Goal: Information Seeking & Learning: Compare options

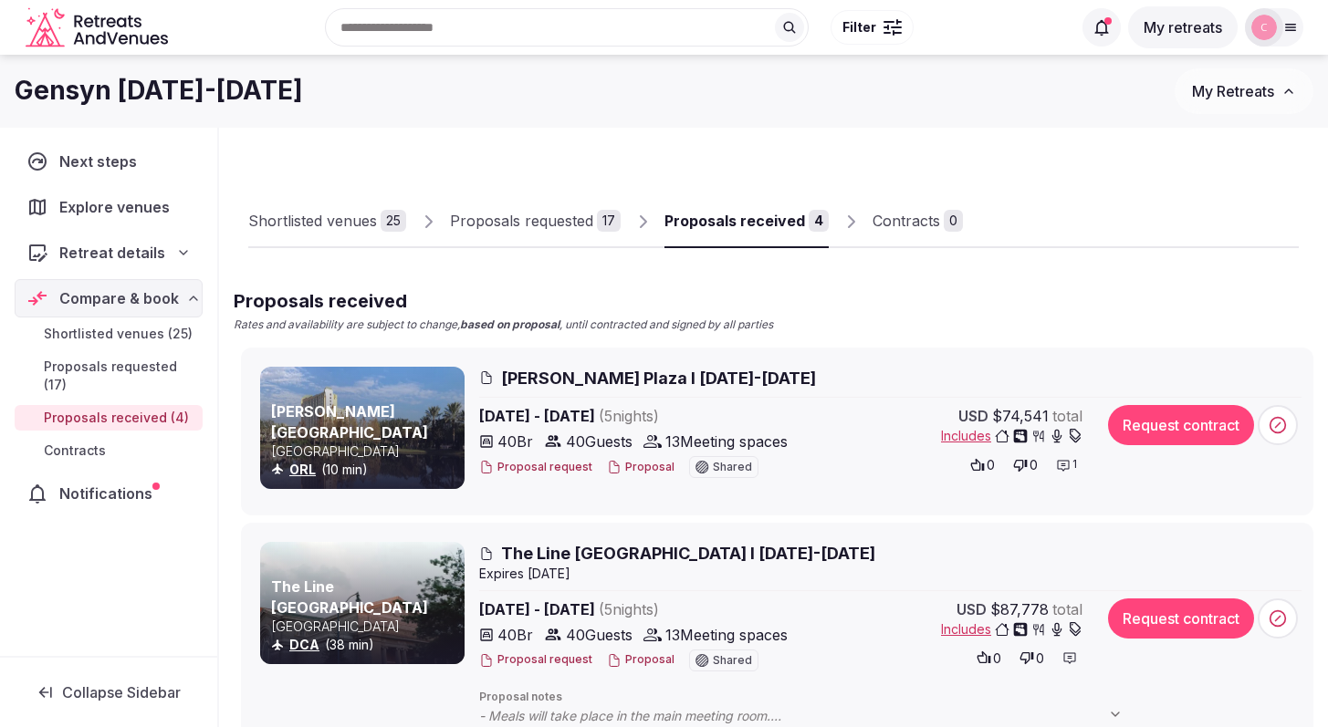
click at [1076, 434] on icon "button" at bounding box center [1075, 436] width 15 height 15
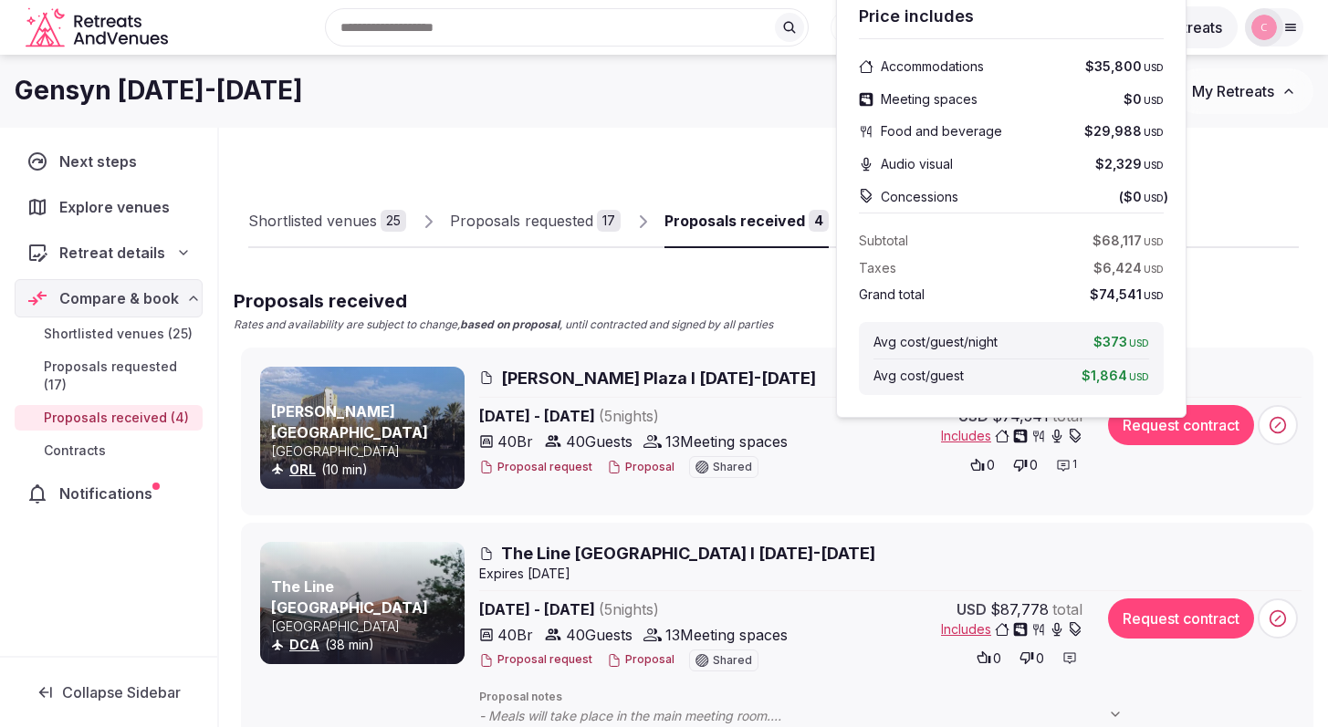
click at [1051, 439] on icon "button" at bounding box center [1057, 436] width 15 height 15
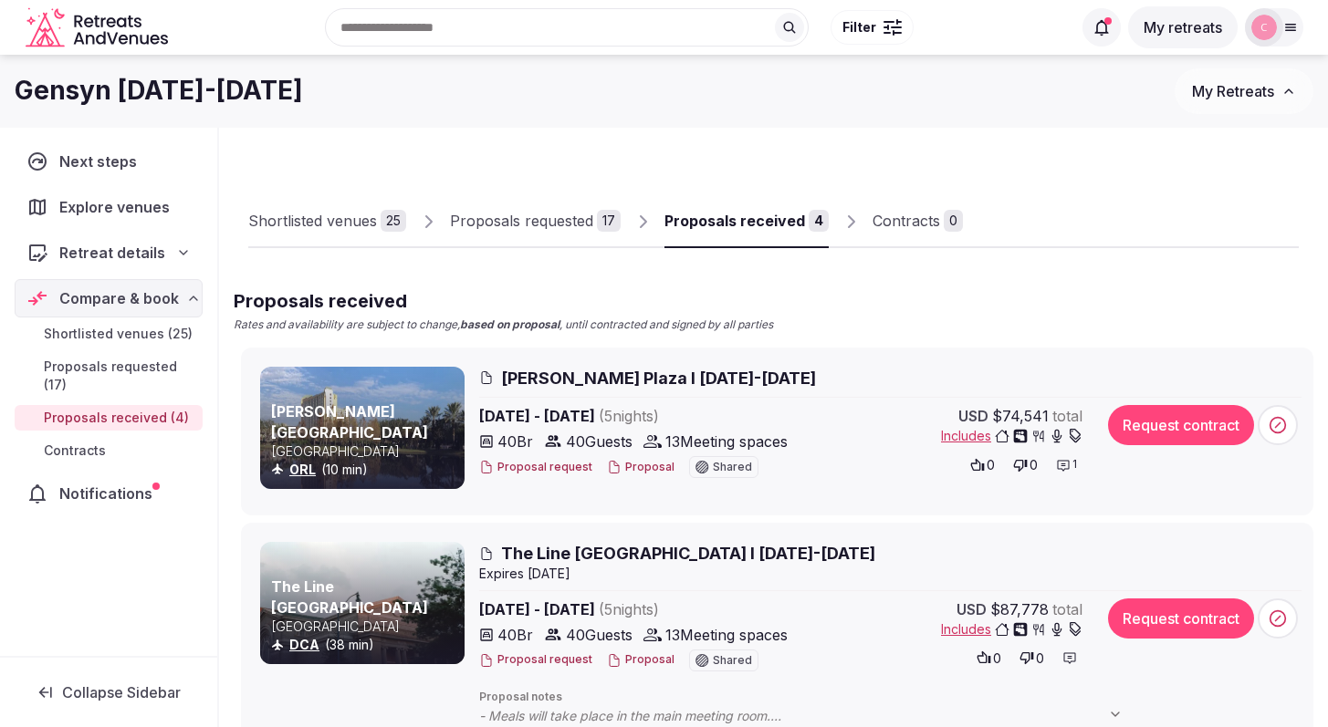
click at [621, 550] on span "The Line [GEOGRAPHIC_DATA] I [DATE]-[DATE]" at bounding box center [688, 553] width 374 height 23
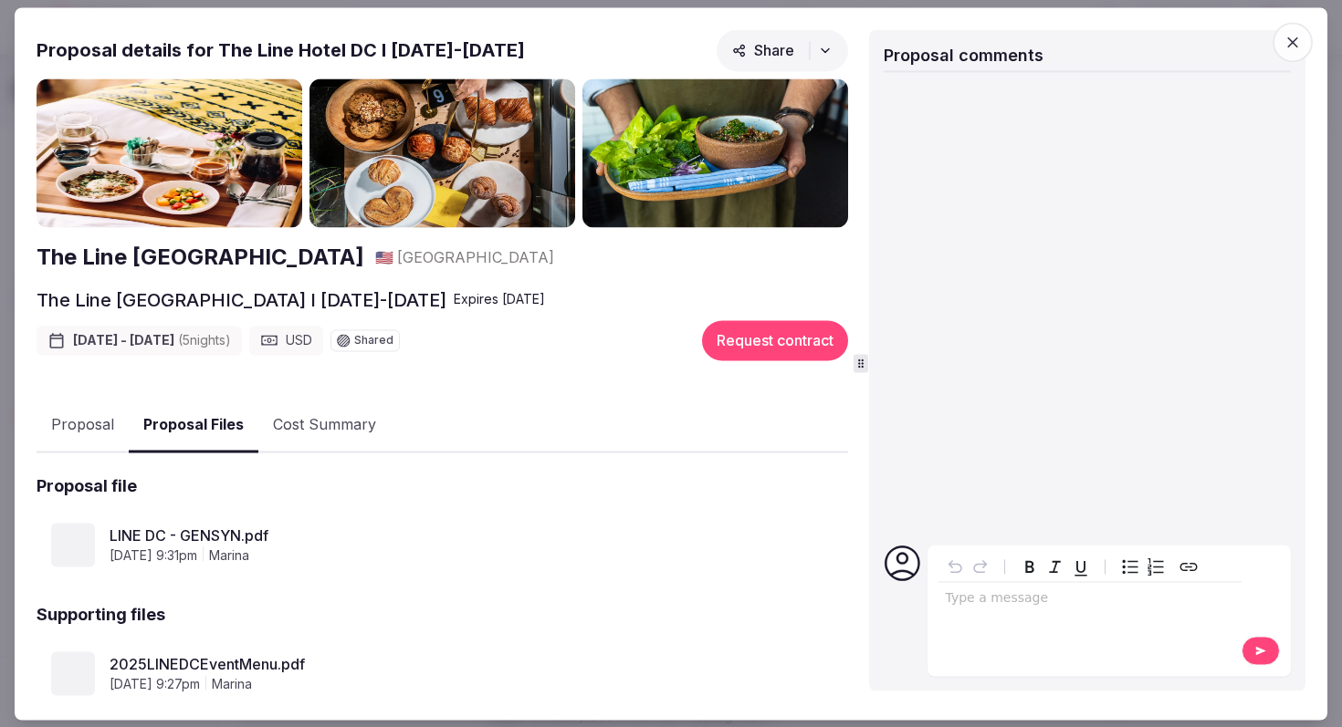
click at [217, 423] on button "Proposal Files" at bounding box center [194, 426] width 130 height 54
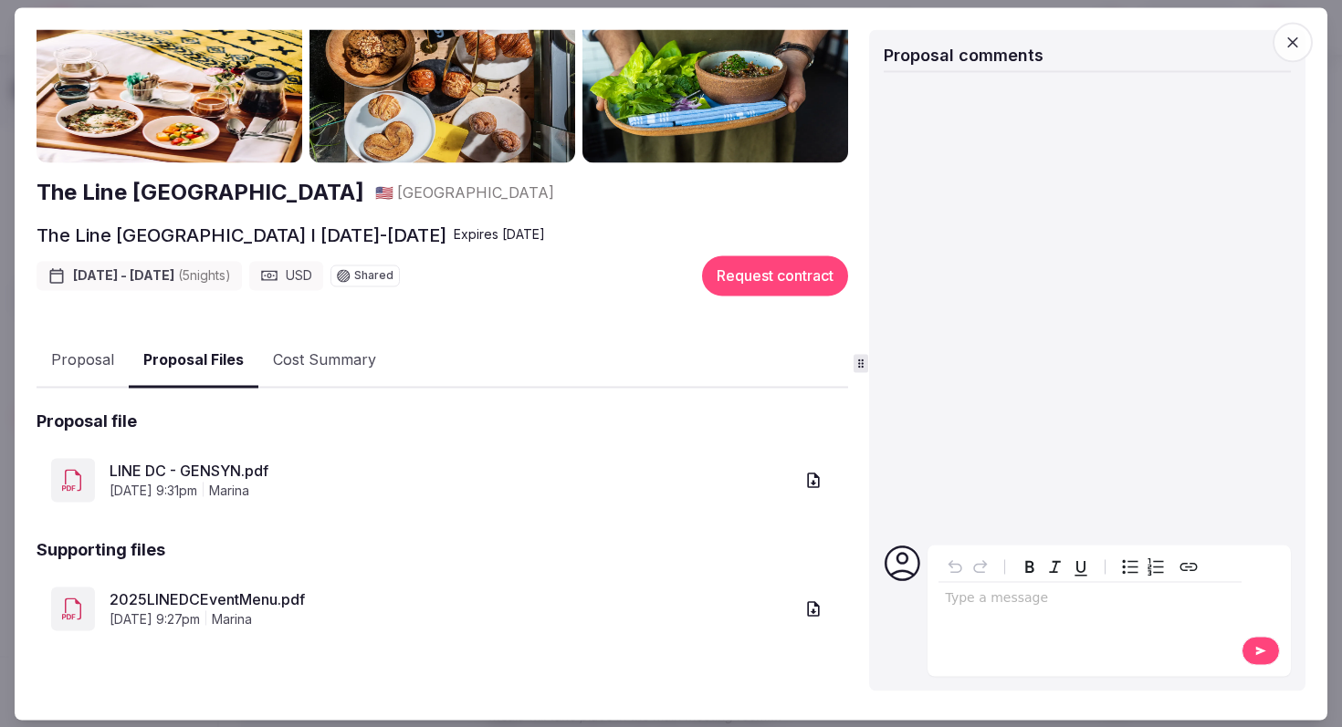
click at [236, 476] on link "LINE DC - GENSYN.pdf" at bounding box center [452, 472] width 684 height 22
click at [346, 358] on button "Cost Summary" at bounding box center [324, 361] width 132 height 53
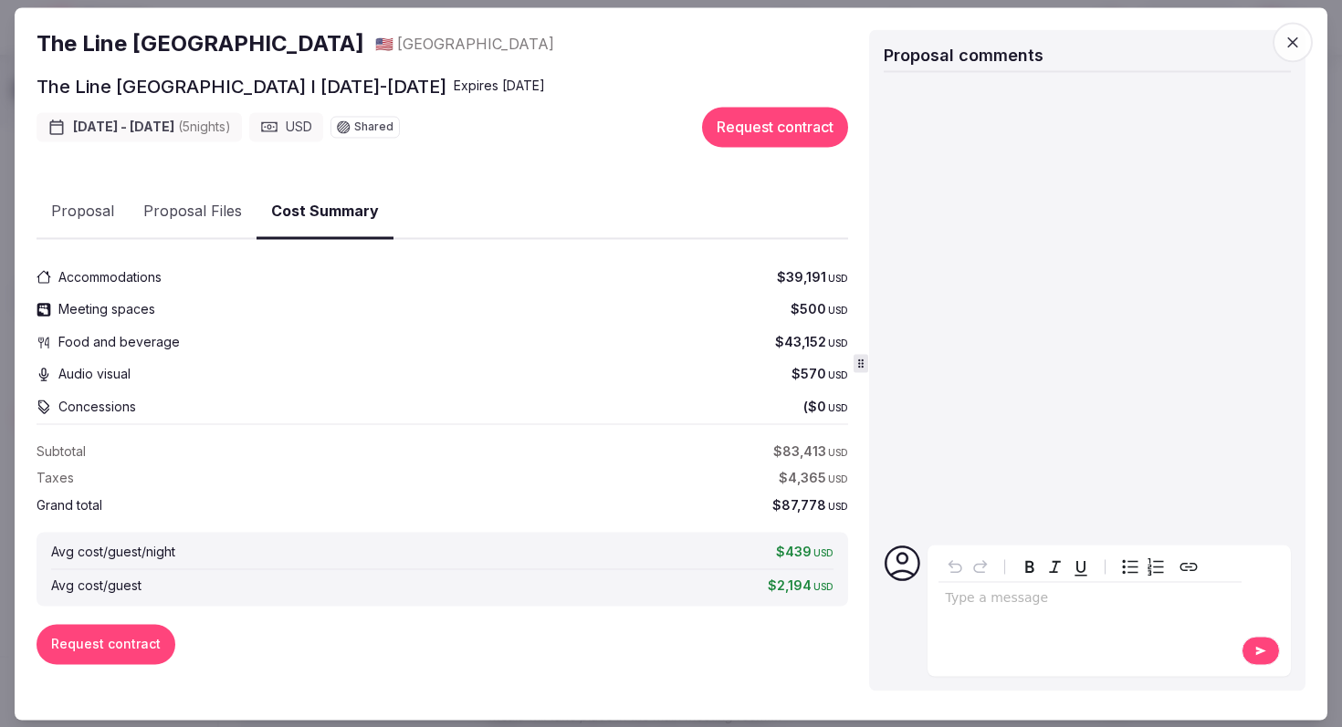
scroll to position [214, 0]
click at [94, 208] on button "Proposal" at bounding box center [83, 212] width 92 height 53
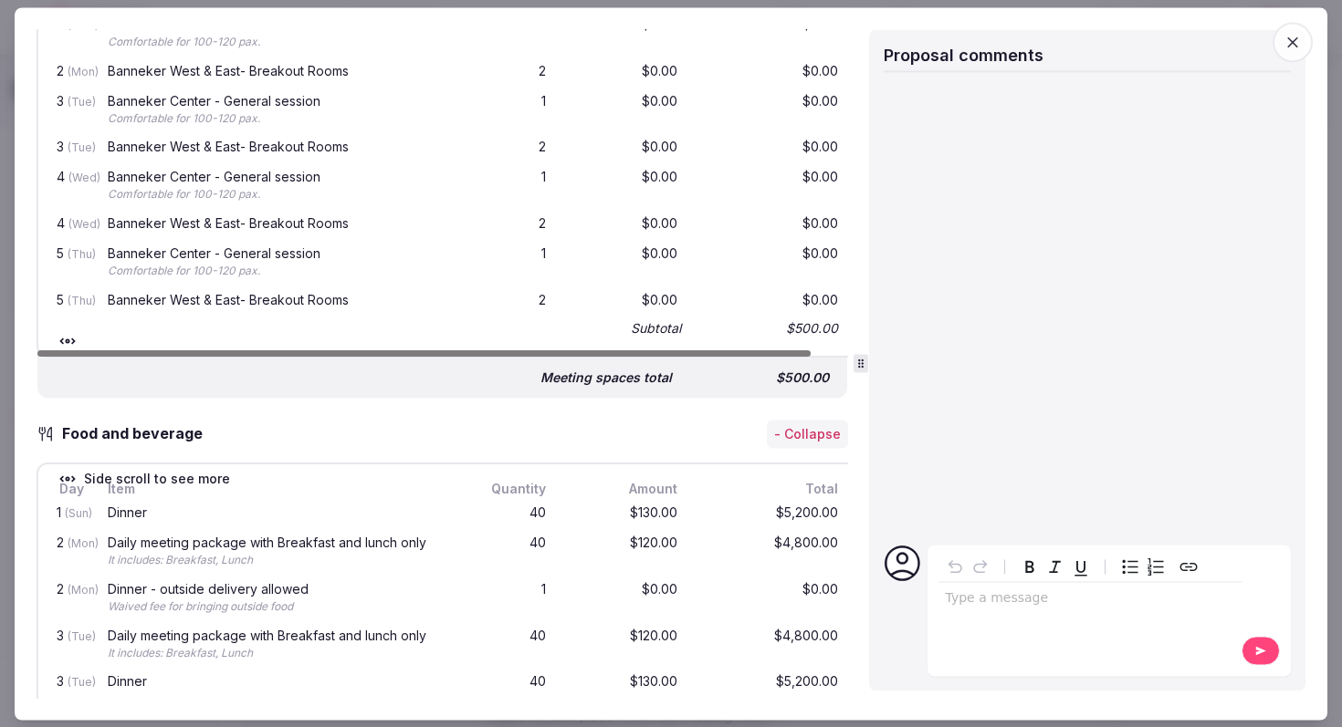
scroll to position [1678, 0]
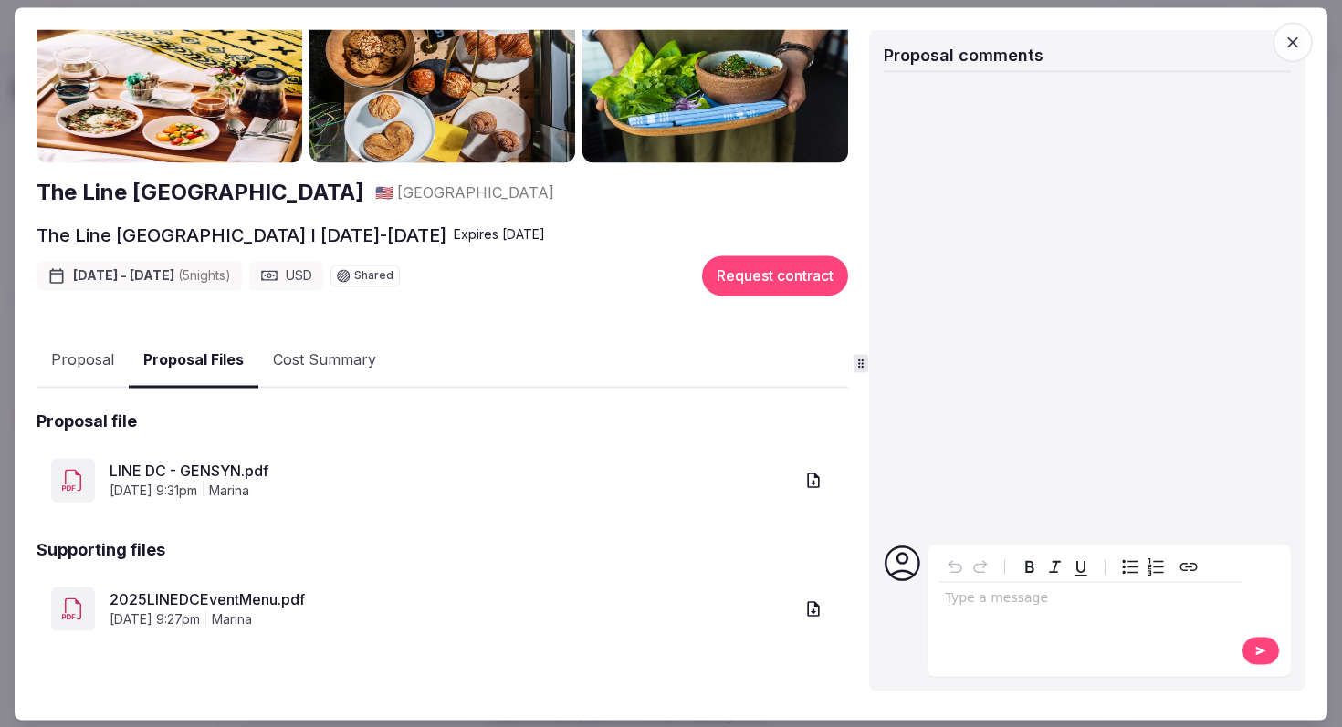
click at [198, 256] on div "The Line Hotel DC 🇺🇸 [GEOGRAPHIC_DATA] The Line Hotel [GEOGRAPHIC_DATA] I [DATE…" at bounding box center [442, 356] width 811 height 685
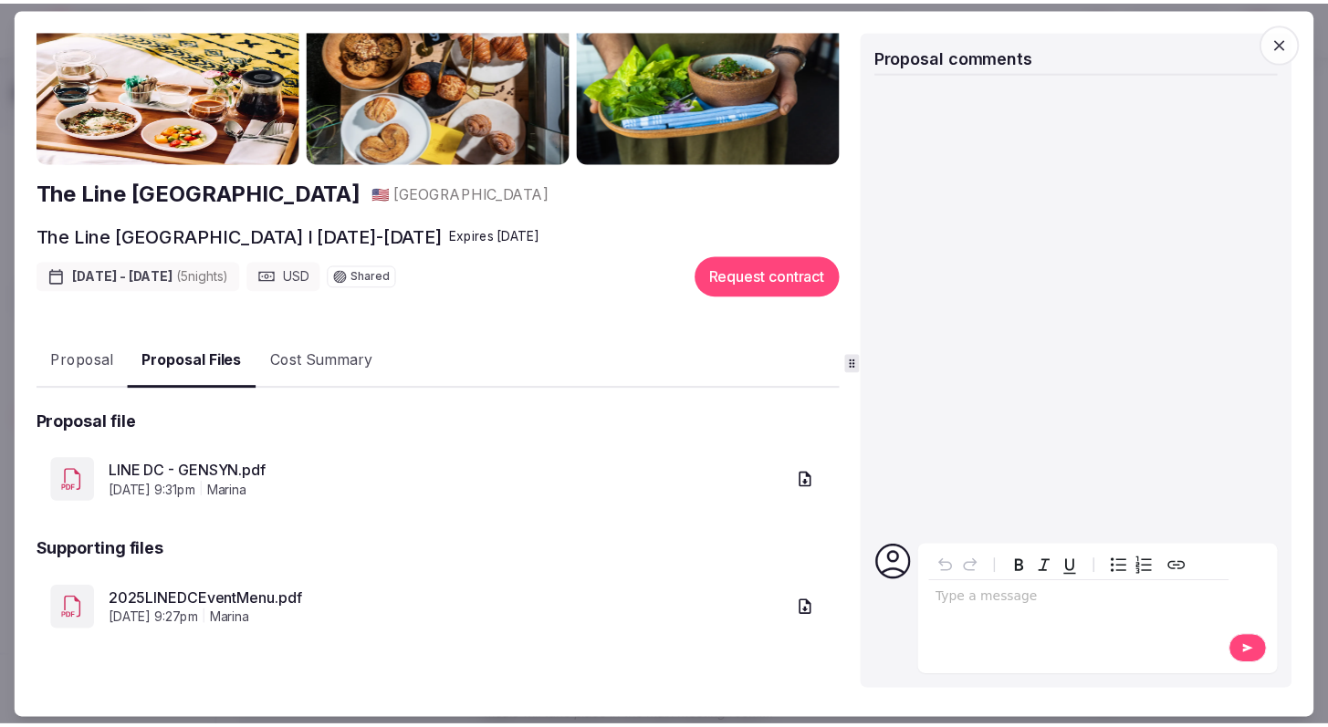
scroll to position [65, 0]
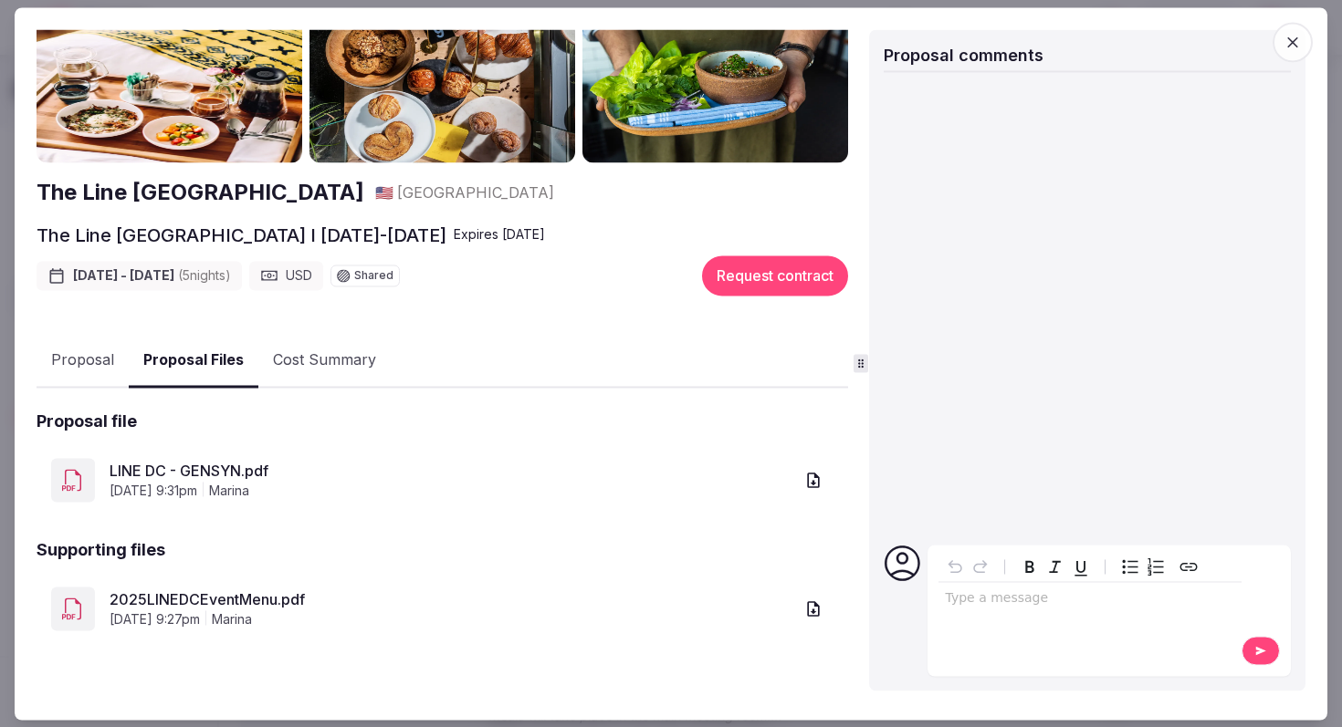
click at [256, 597] on link "2025LINEDCEventMenu.pdf" at bounding box center [452, 601] width 684 height 22
click at [1296, 38] on icon "button" at bounding box center [1292, 42] width 18 height 18
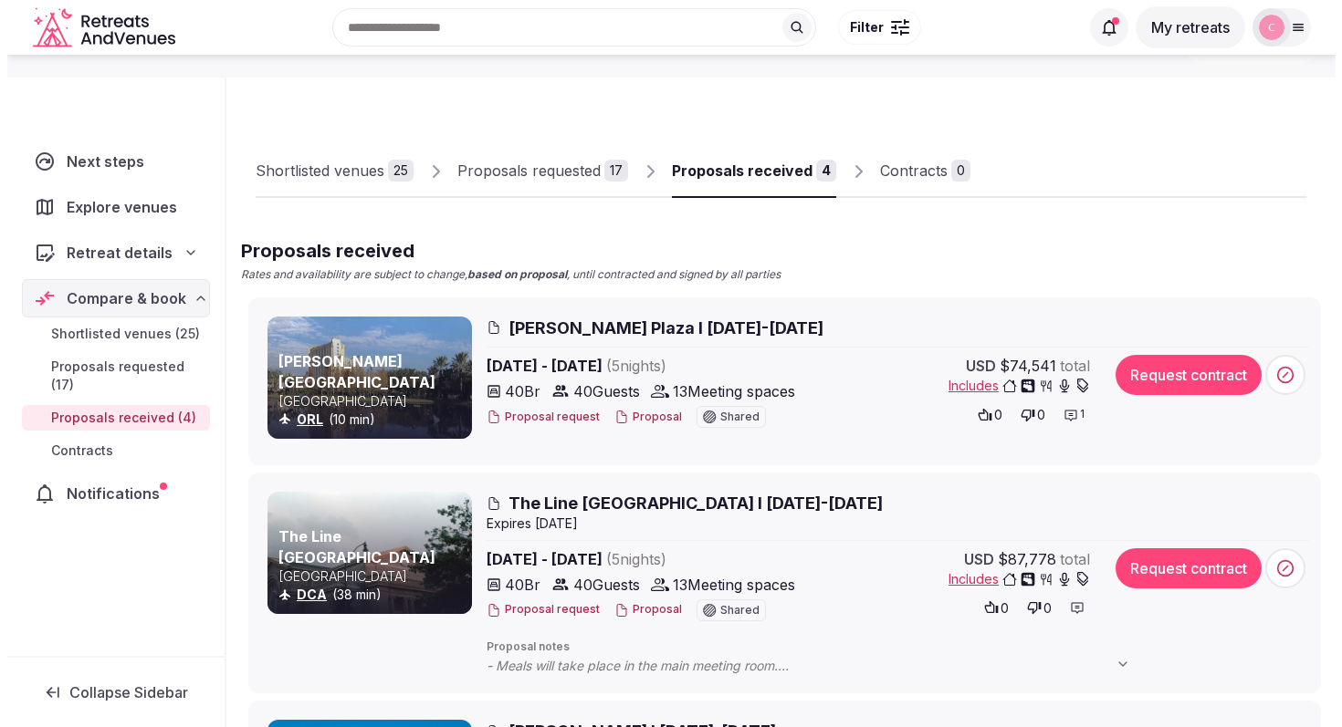
scroll to position [143, 0]
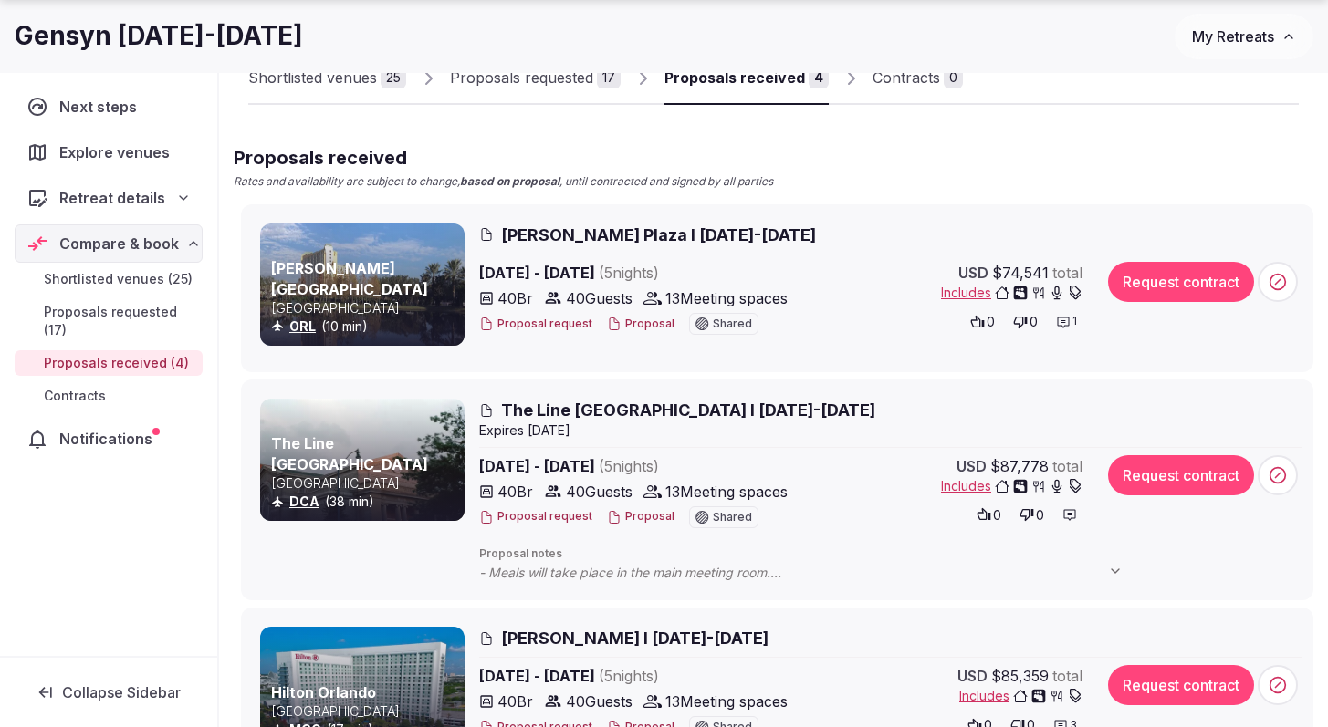
click at [665, 569] on span "- Meals will take place in the main meeting room. - The hotel does not permit o…" at bounding box center [810, 573] width 662 height 18
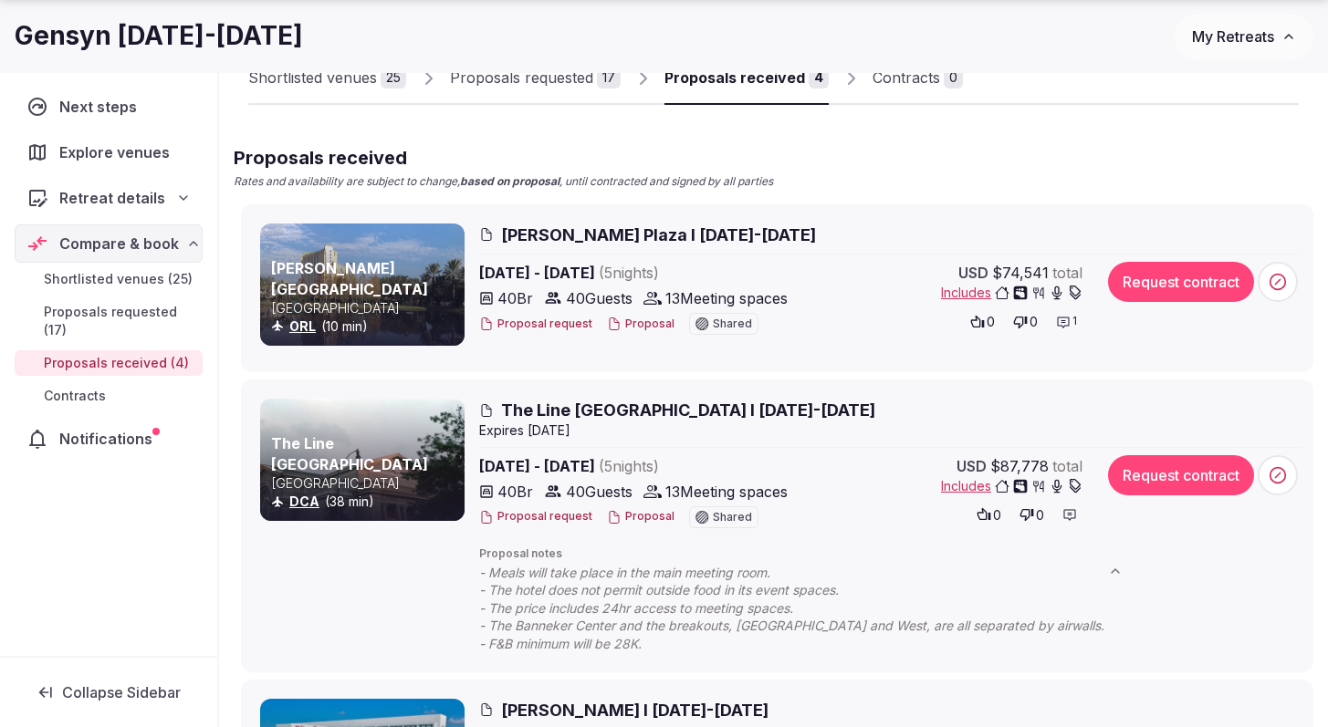
click at [572, 237] on span "[PERSON_NAME] Plaza I [DATE]-[DATE]" at bounding box center [658, 235] width 315 height 23
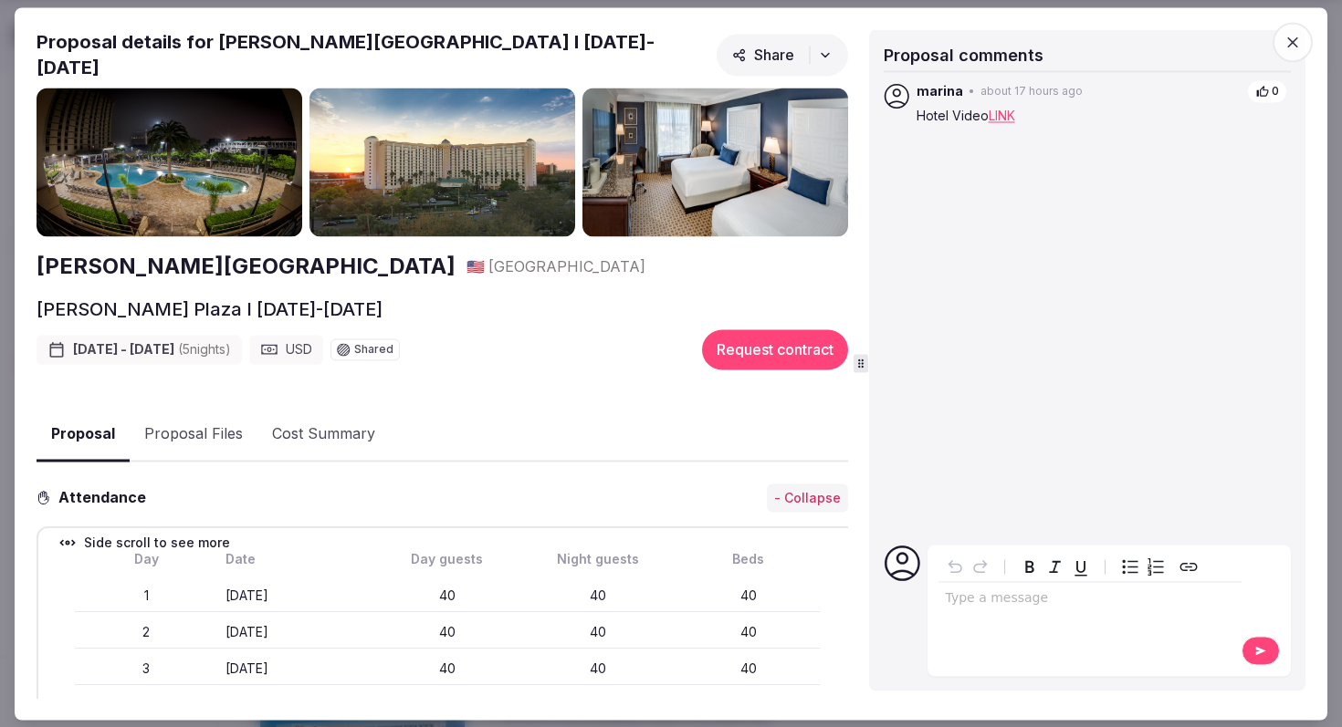
click at [218, 424] on button "Proposal Files" at bounding box center [194, 435] width 128 height 53
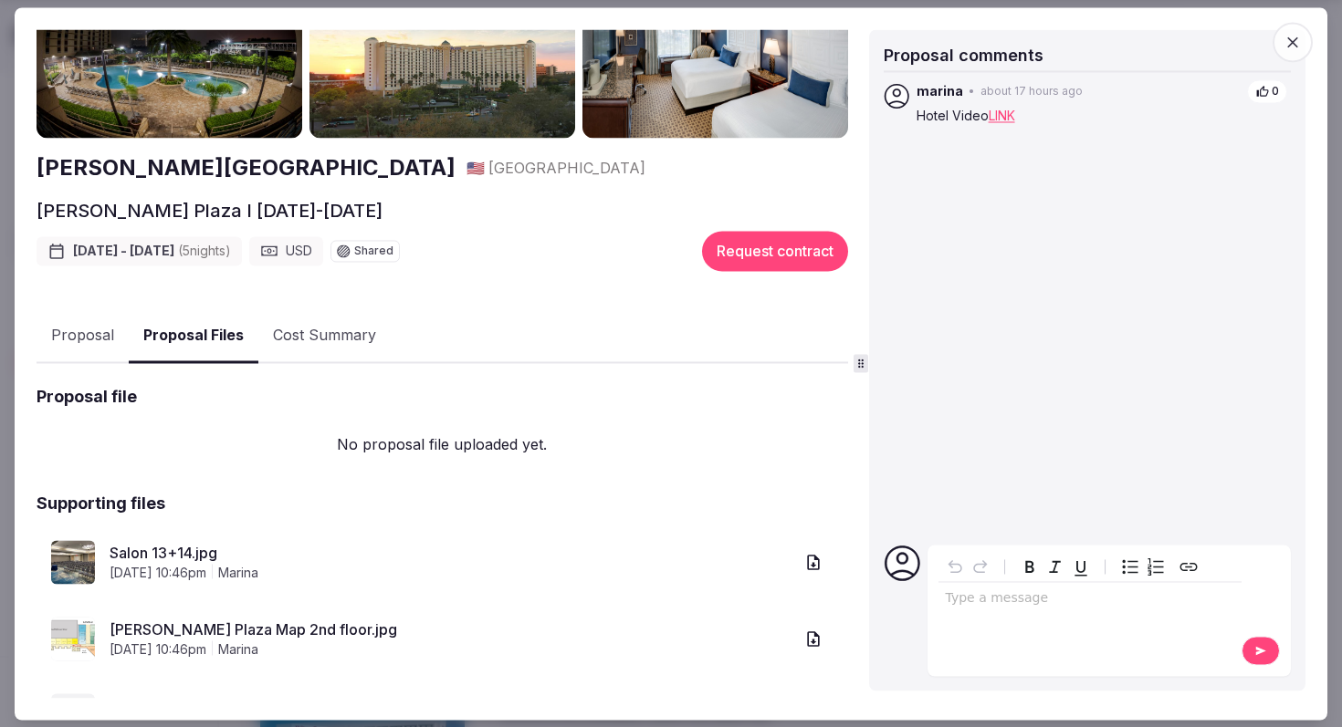
scroll to position [255, 0]
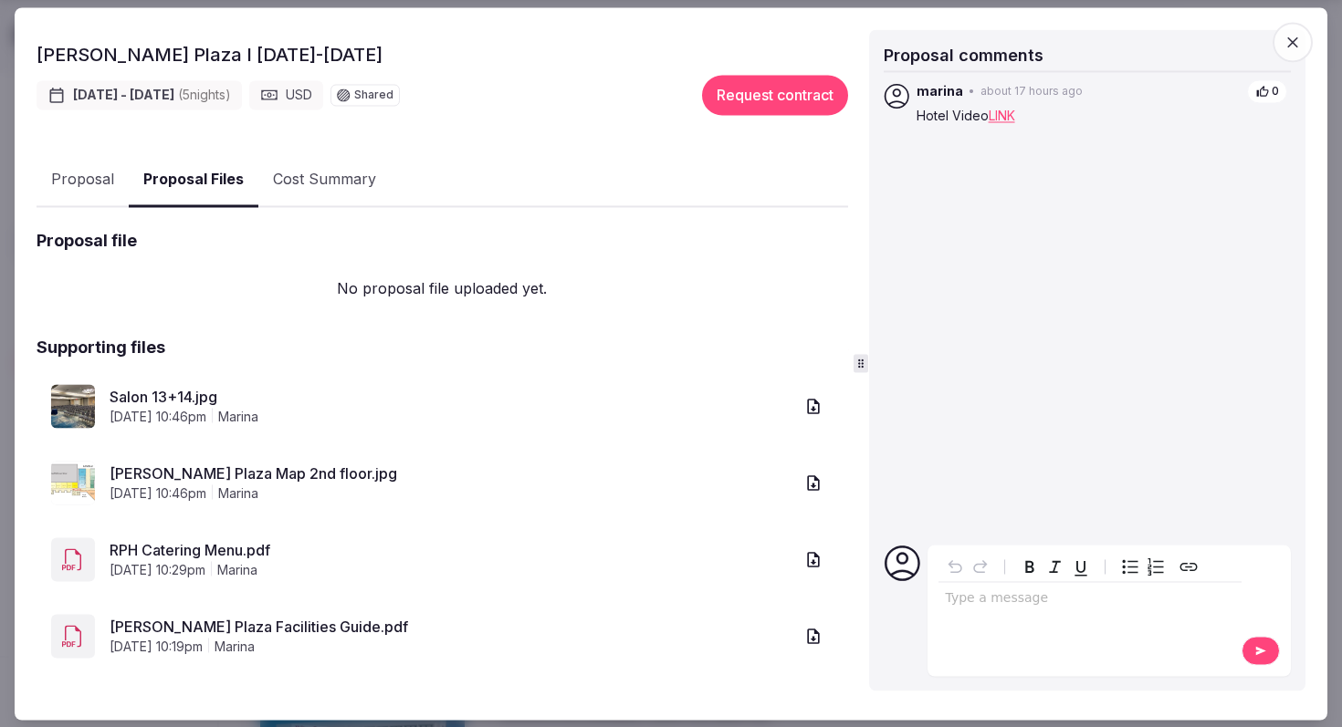
click at [205, 464] on link "[PERSON_NAME] Plaza Map 2nd floor.jpg" at bounding box center [452, 475] width 684 height 22
click at [176, 387] on link "Salon 13+14.jpg" at bounding box center [452, 398] width 684 height 22
click at [99, 163] on button "Proposal" at bounding box center [83, 180] width 92 height 53
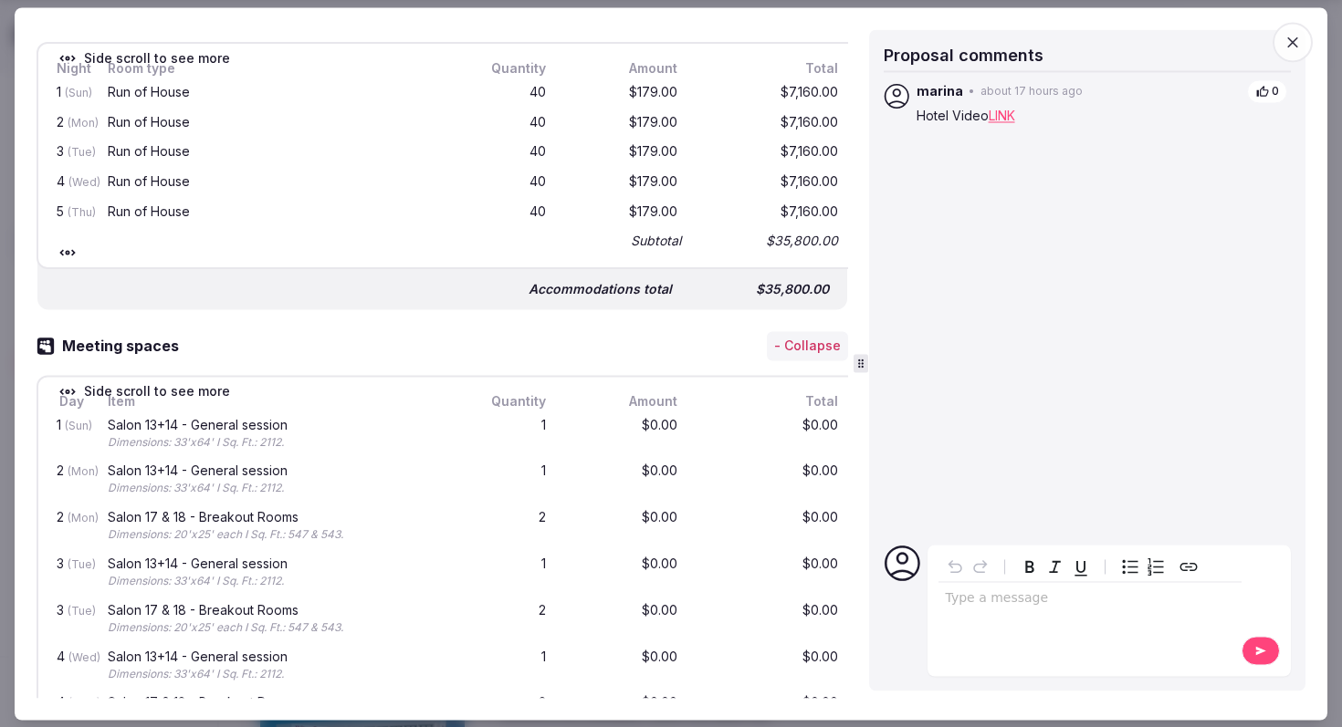
scroll to position [0, 0]
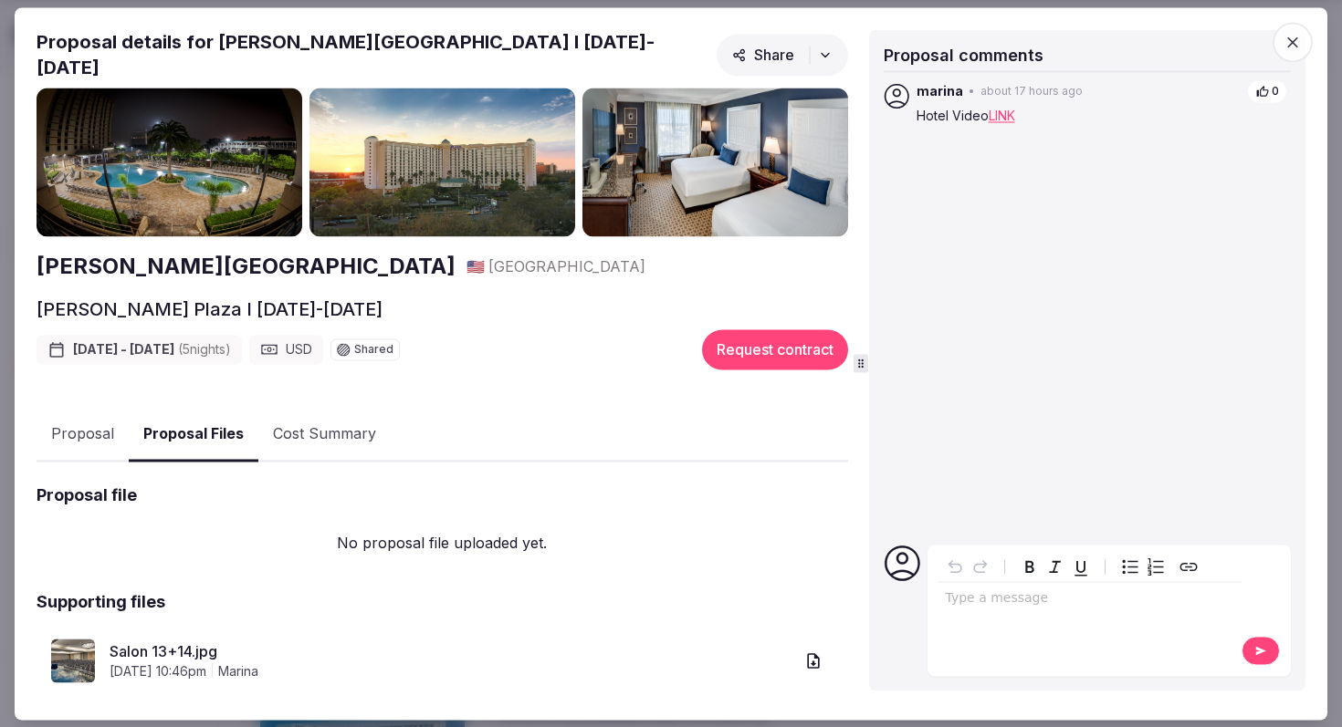
click at [213, 416] on button "Proposal Files" at bounding box center [194, 435] width 130 height 54
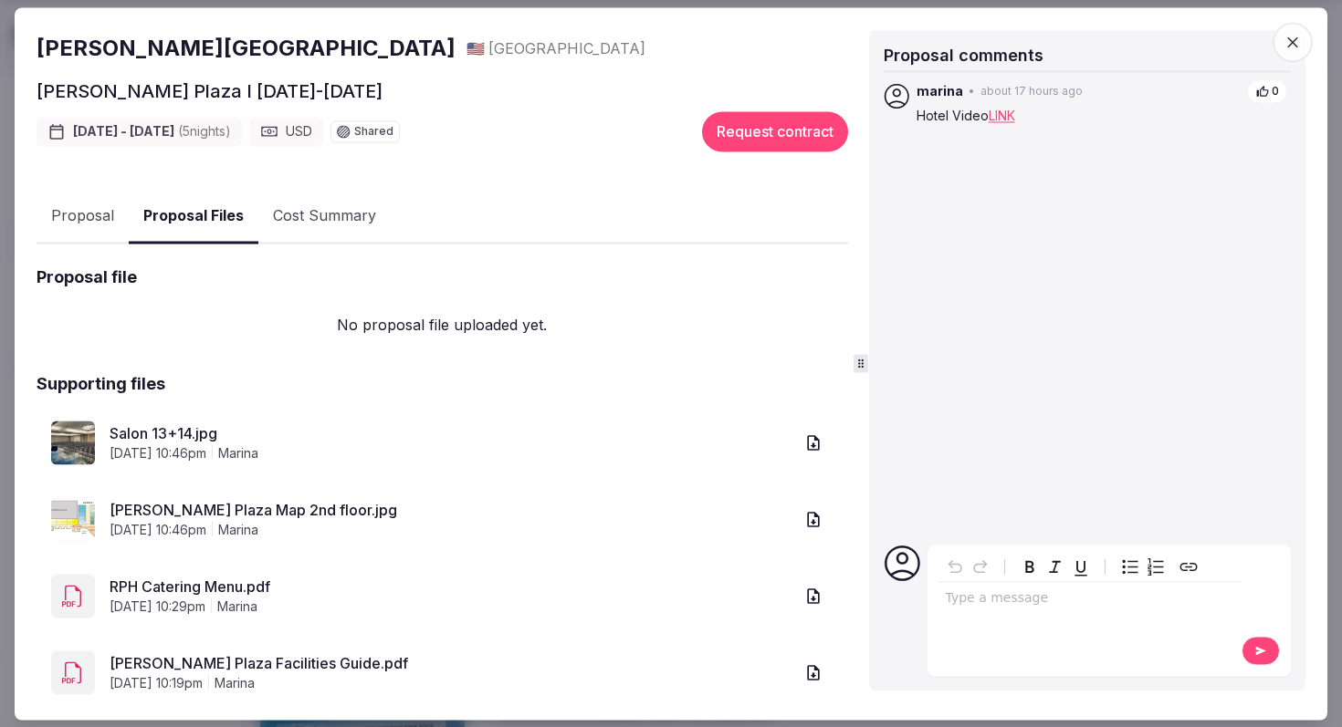
scroll to position [255, 0]
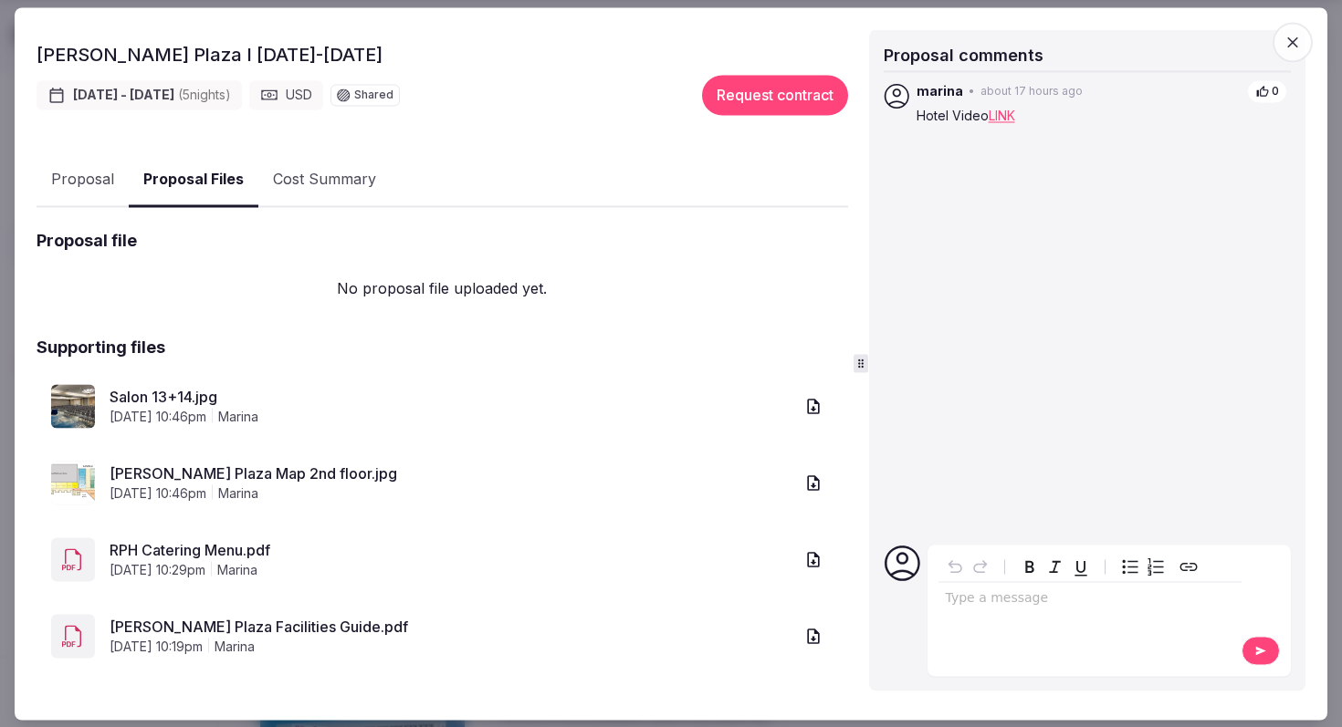
click at [199, 549] on link "RPH Catering Menu.pdf" at bounding box center [452, 551] width 684 height 22
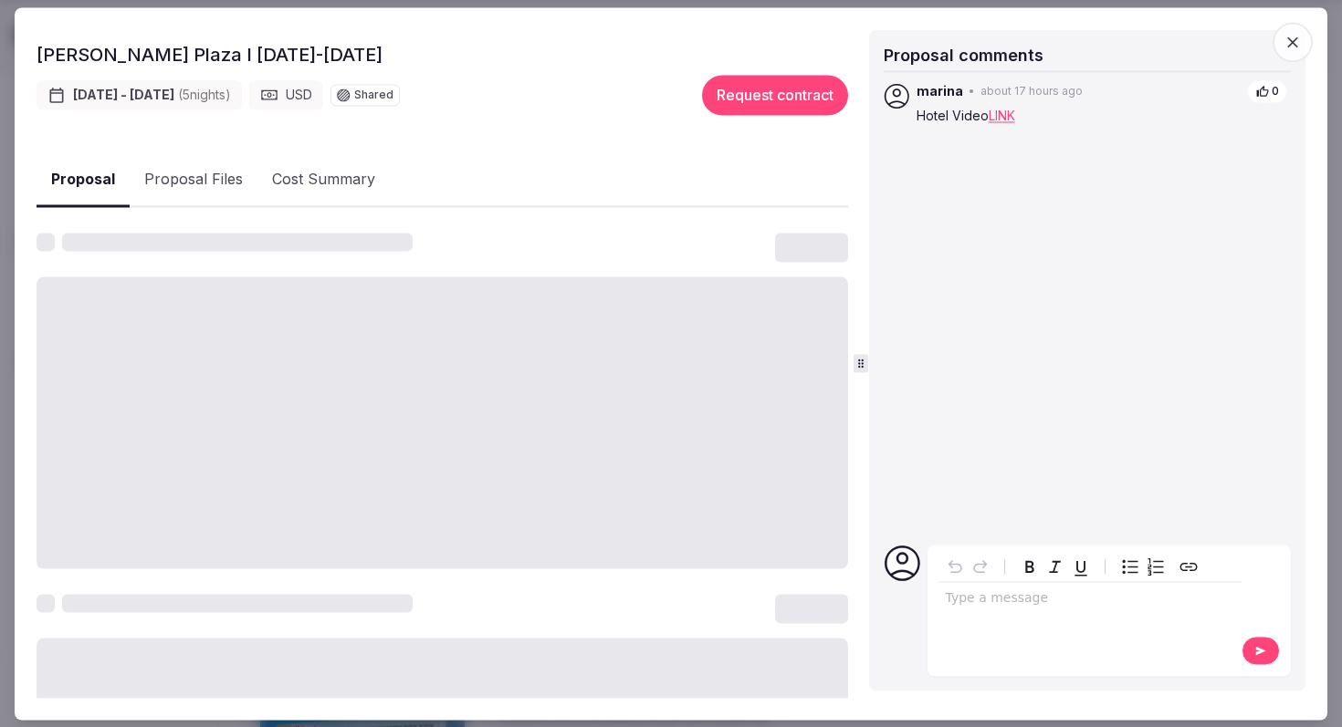
click at [89, 165] on button "Proposal" at bounding box center [83, 180] width 93 height 54
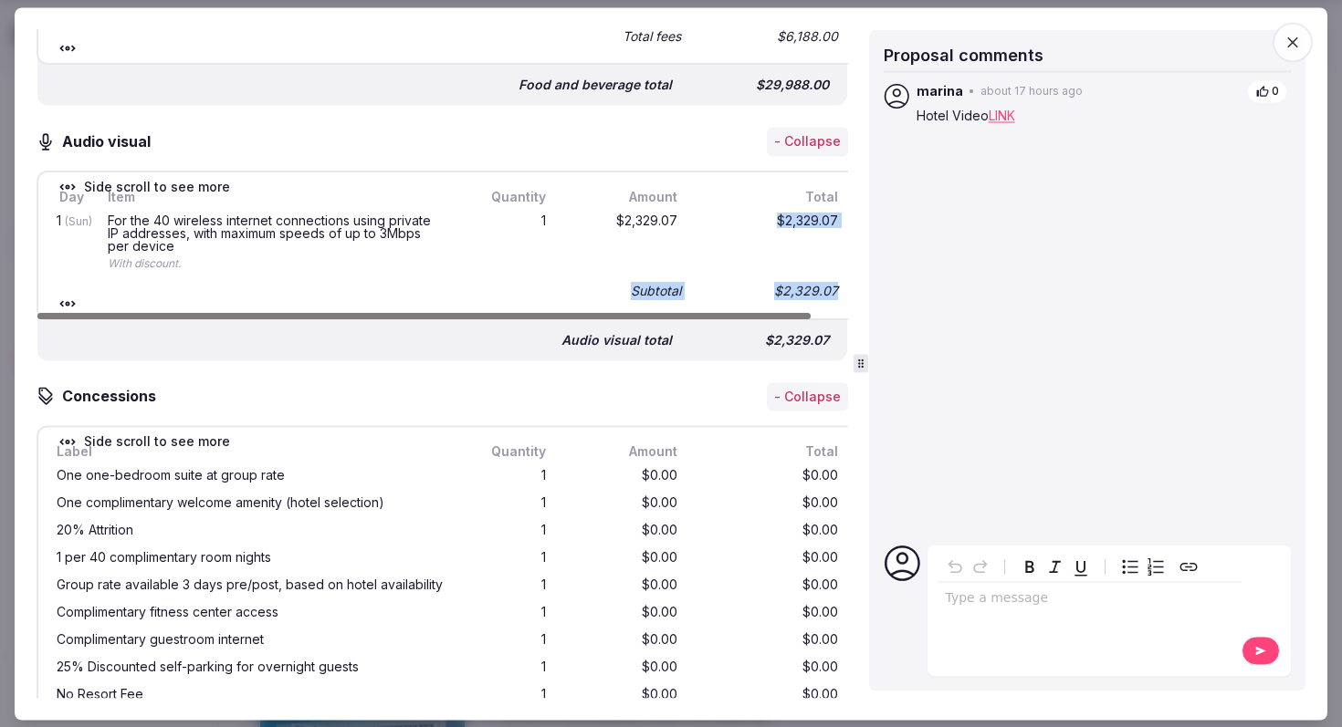
scroll to position [0, 24]
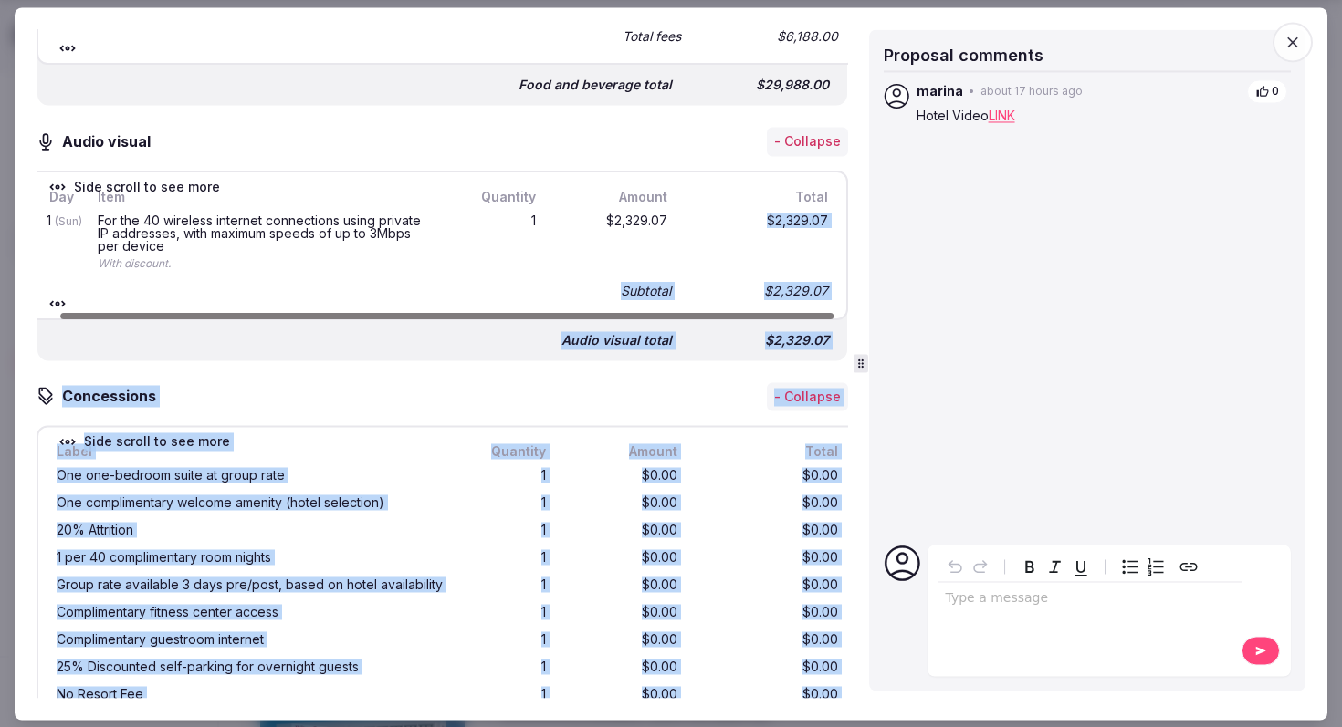
drag, startPoint x: 779, startPoint y: 208, endPoint x: 858, endPoint y: 207, distance: 78.5
click at [858, 207] on div "Proposal details for [PERSON_NAME][GEOGRAPHIC_DATA] I [DATE]-[DATE] Share [PERS…" at bounding box center [671, 363] width 1269 height 669
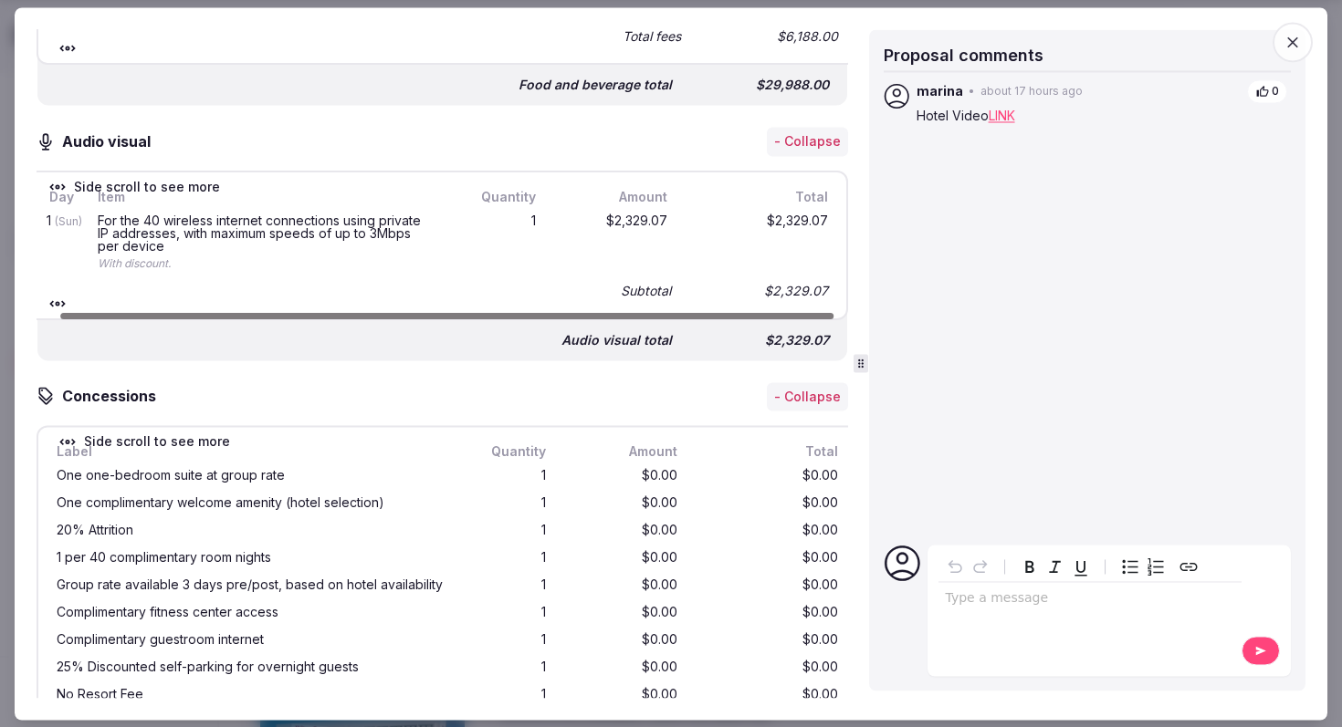
click at [787, 217] on div "$2,329.07" at bounding box center [758, 243] width 146 height 65
click at [357, 225] on div "For the 40 wireless internet connections using private IP addresses, with maxim…" at bounding box center [266, 233] width 336 height 38
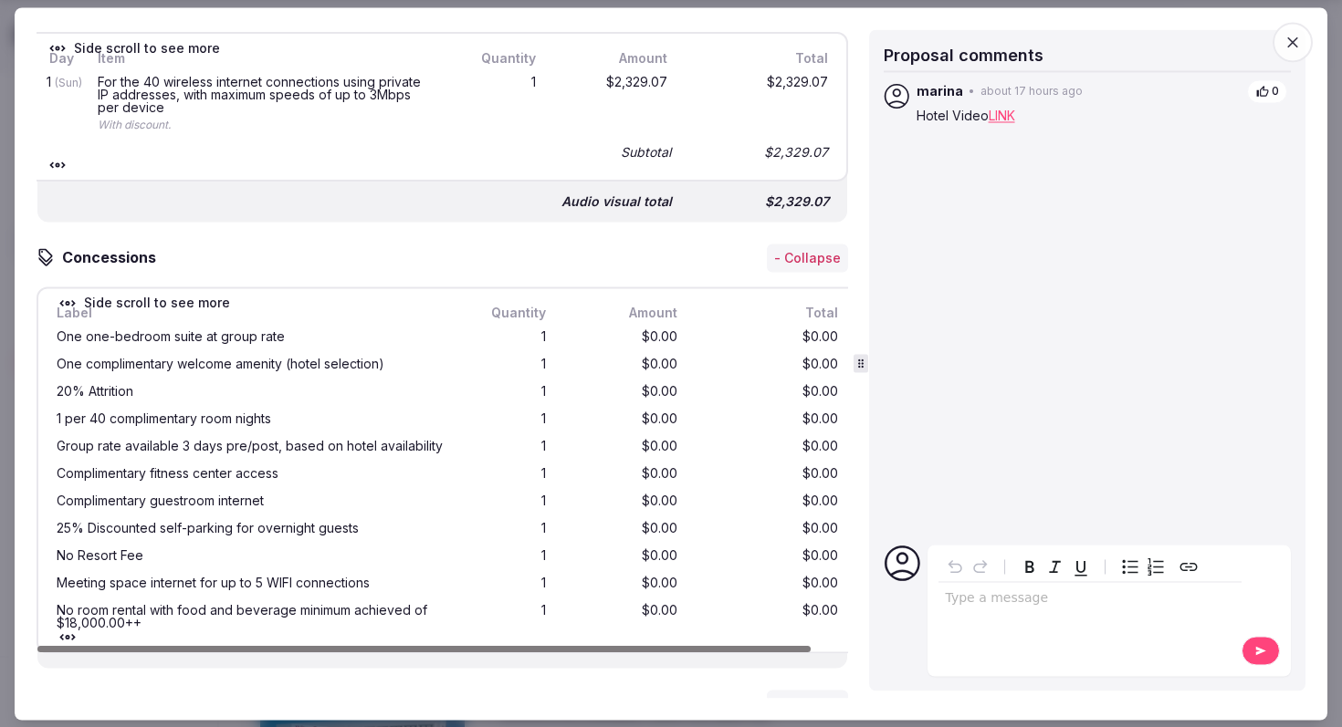
scroll to position [3687, 0]
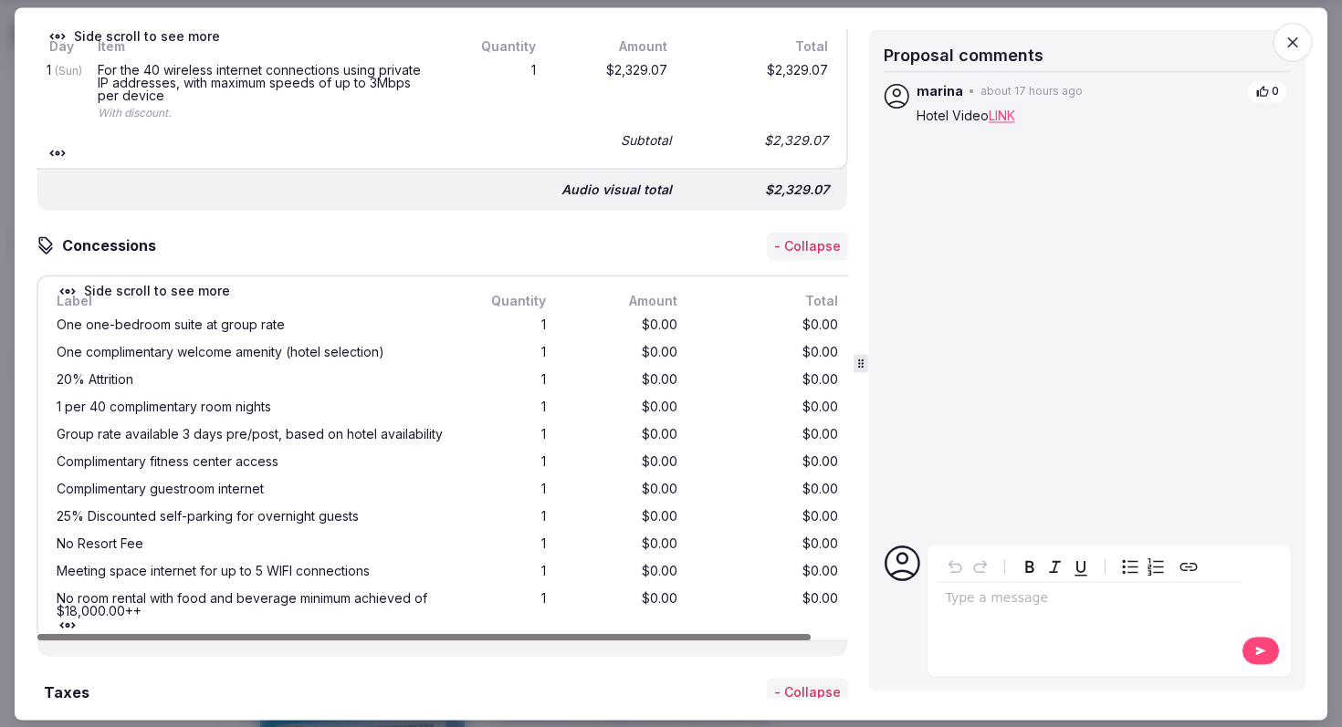
click at [354, 593] on div "No room rental with food and beverage minimum achieved of $18,000.00++" at bounding box center [250, 606] width 387 height 26
click at [224, 539] on div "No Resort Fee" at bounding box center [250, 545] width 387 height 13
click at [217, 511] on div "25% Discounted self-parking for overnight guests" at bounding box center [250, 517] width 387 height 13
click at [204, 484] on div "Complimentary guestroom internet" at bounding box center [250, 490] width 387 height 13
click at [197, 456] on div "Complimentary fitness center access" at bounding box center [250, 462] width 387 height 13
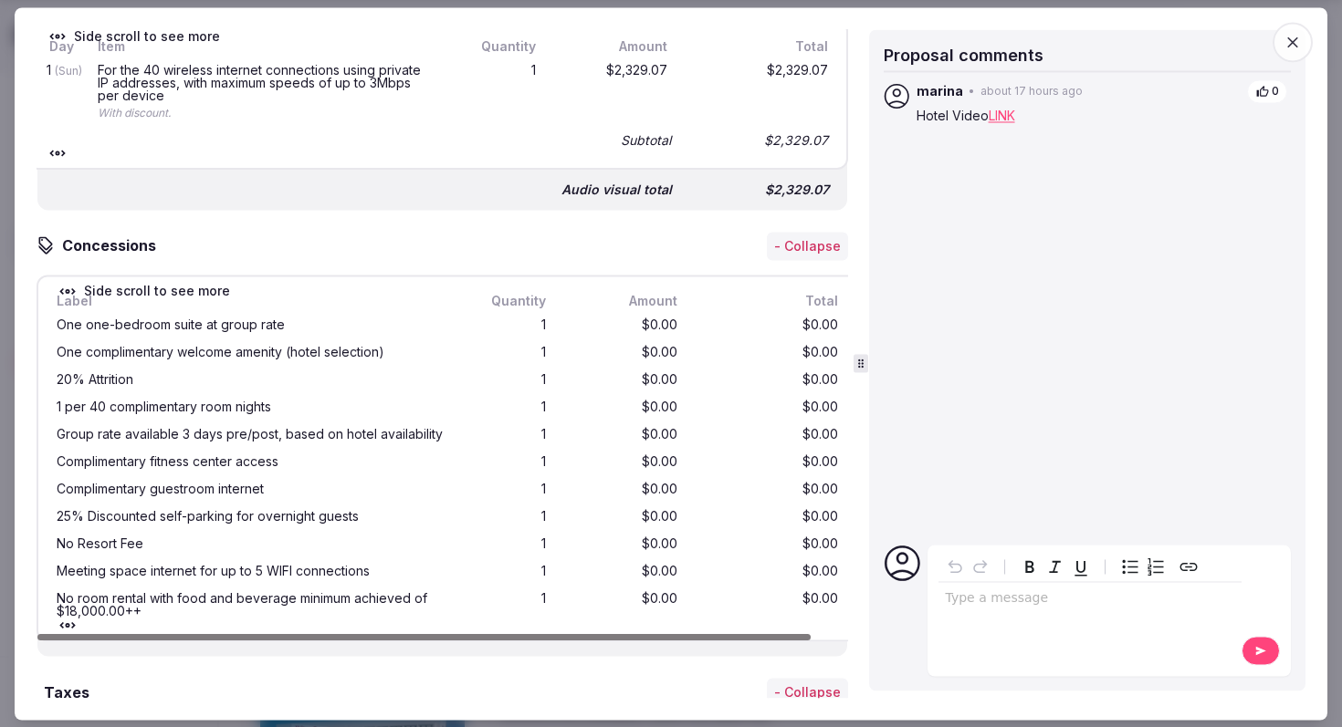
click at [192, 429] on div "Group rate available 3 days pre/post, based on hotel availability" at bounding box center [250, 435] width 387 height 13
click at [189, 405] on div "1 per 40 complimentary room nights 1 $0.00 $0.00" at bounding box center [447, 407] width 789 height 27
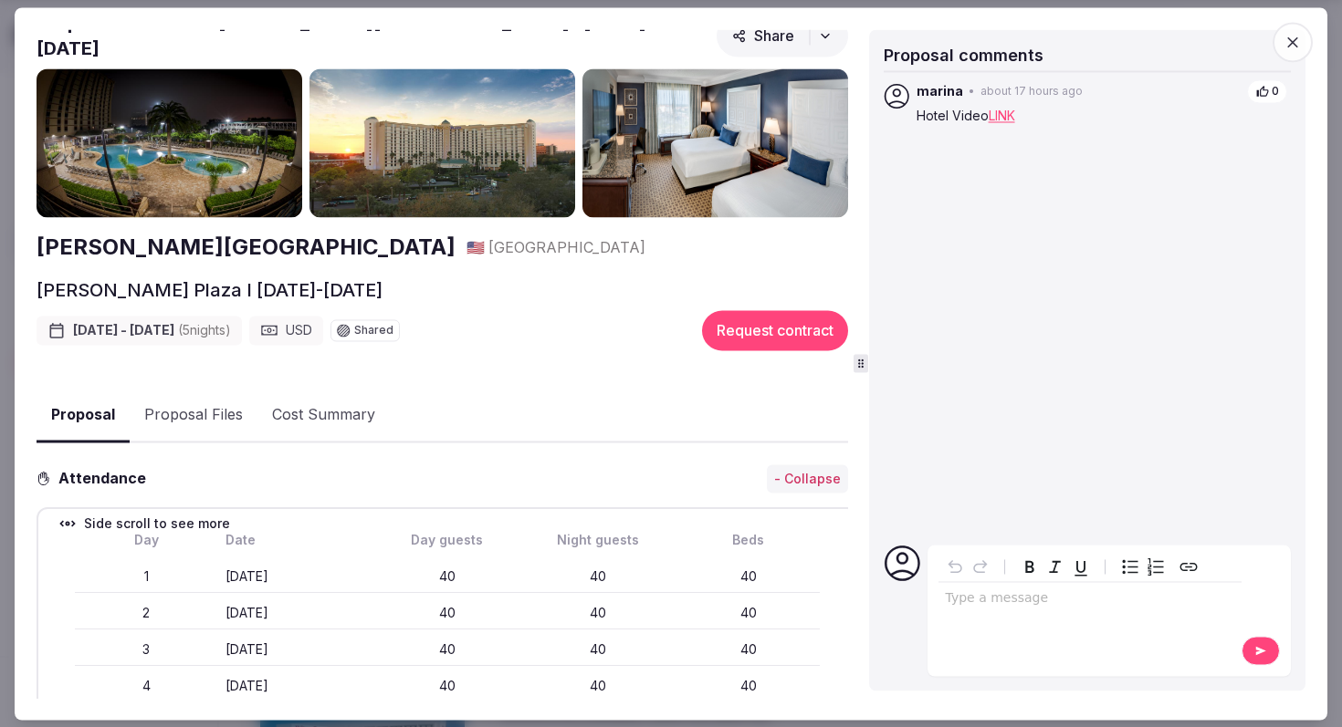
scroll to position [0, 0]
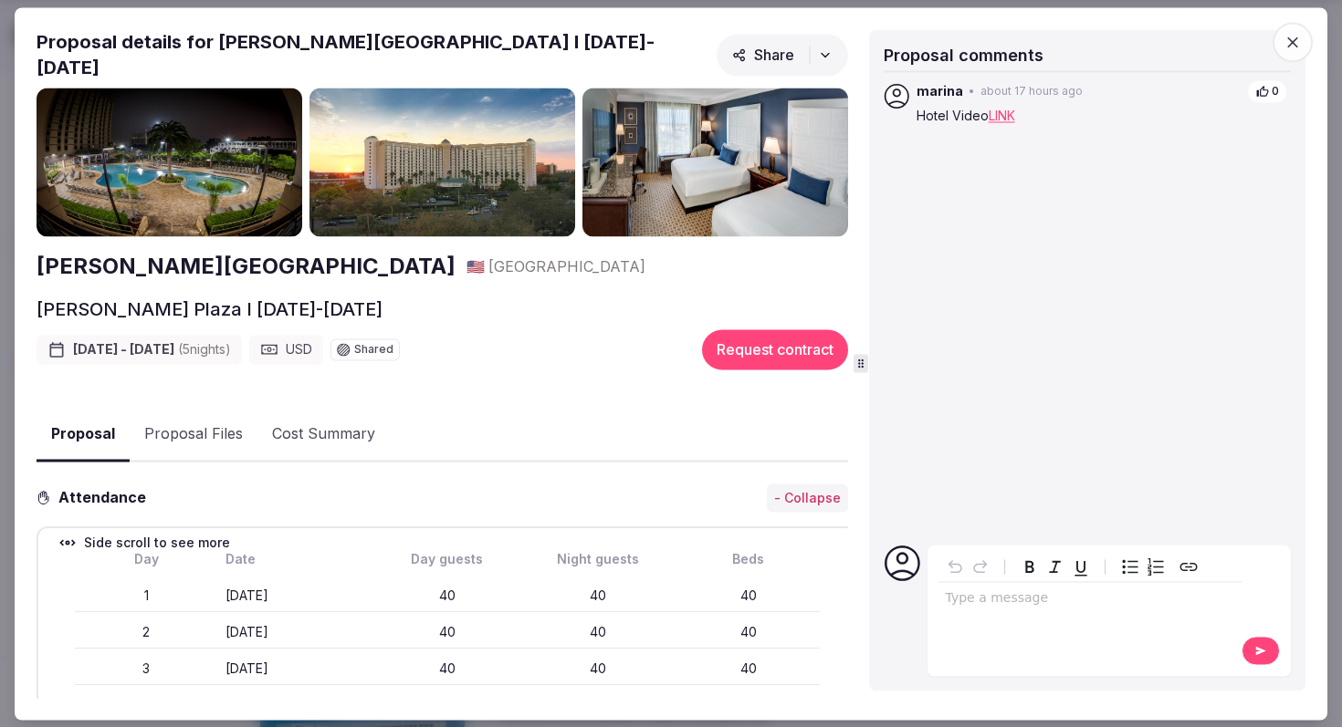
click at [201, 421] on button "Proposal Files" at bounding box center [194, 435] width 128 height 53
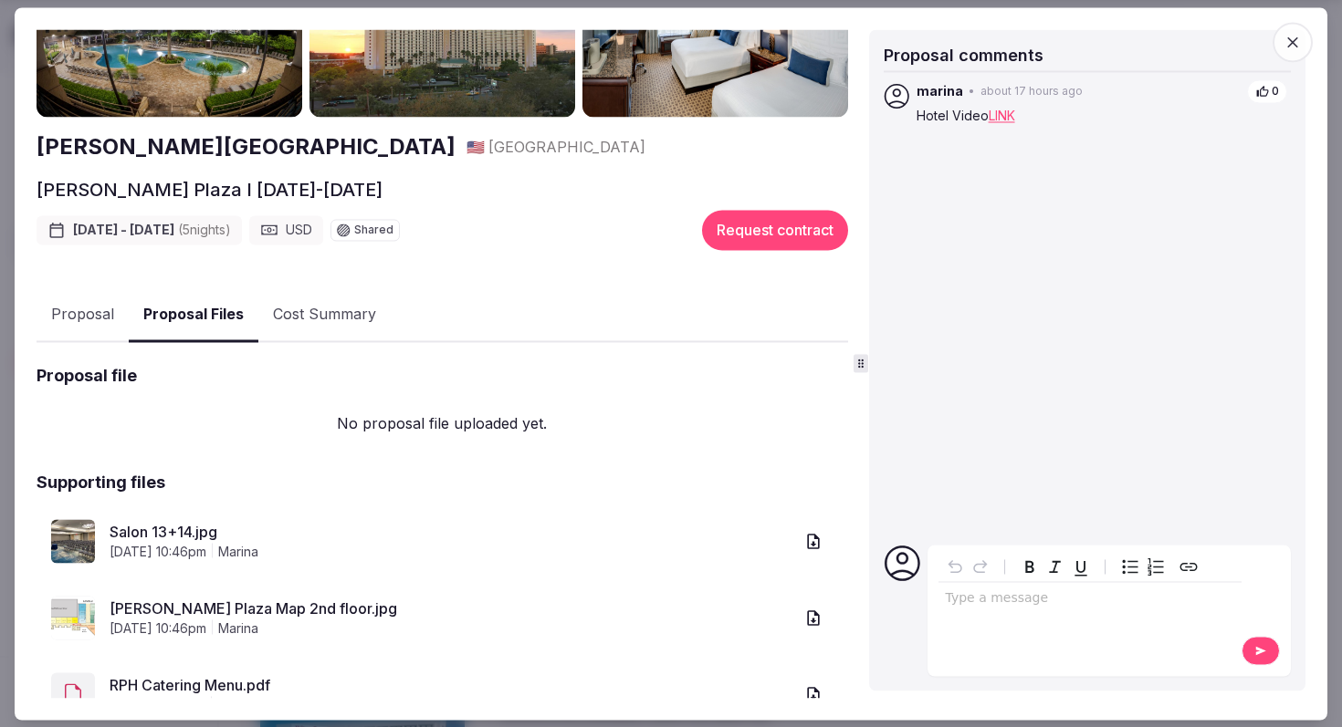
scroll to position [255, 0]
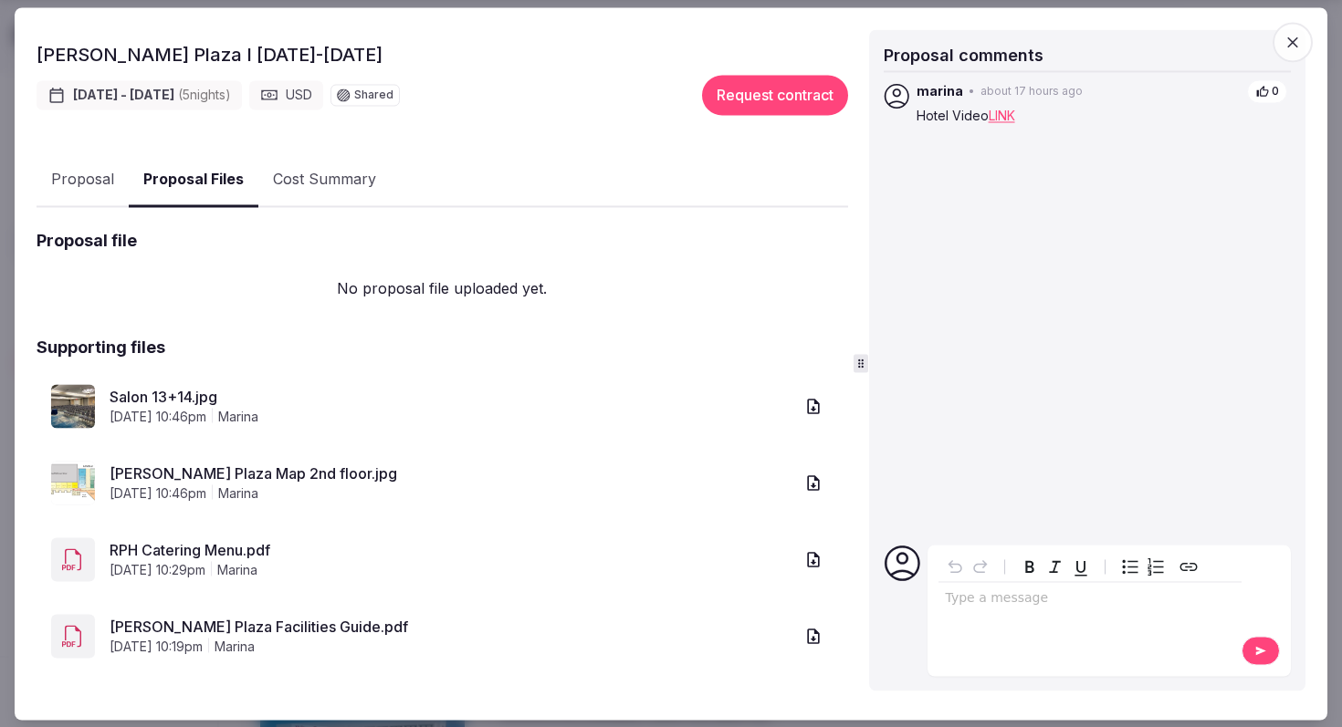
click at [202, 464] on link "[PERSON_NAME] Plaza Map 2nd floor.jpg" at bounding box center [452, 475] width 684 height 22
click at [189, 464] on link "[PERSON_NAME] Plaza Map 2nd floor.jpg" at bounding box center [452, 475] width 684 height 22
click at [168, 389] on link "Salon 13+14.jpg" at bounding box center [452, 398] width 684 height 22
click at [1297, 41] on icon "button" at bounding box center [1292, 42] width 18 height 18
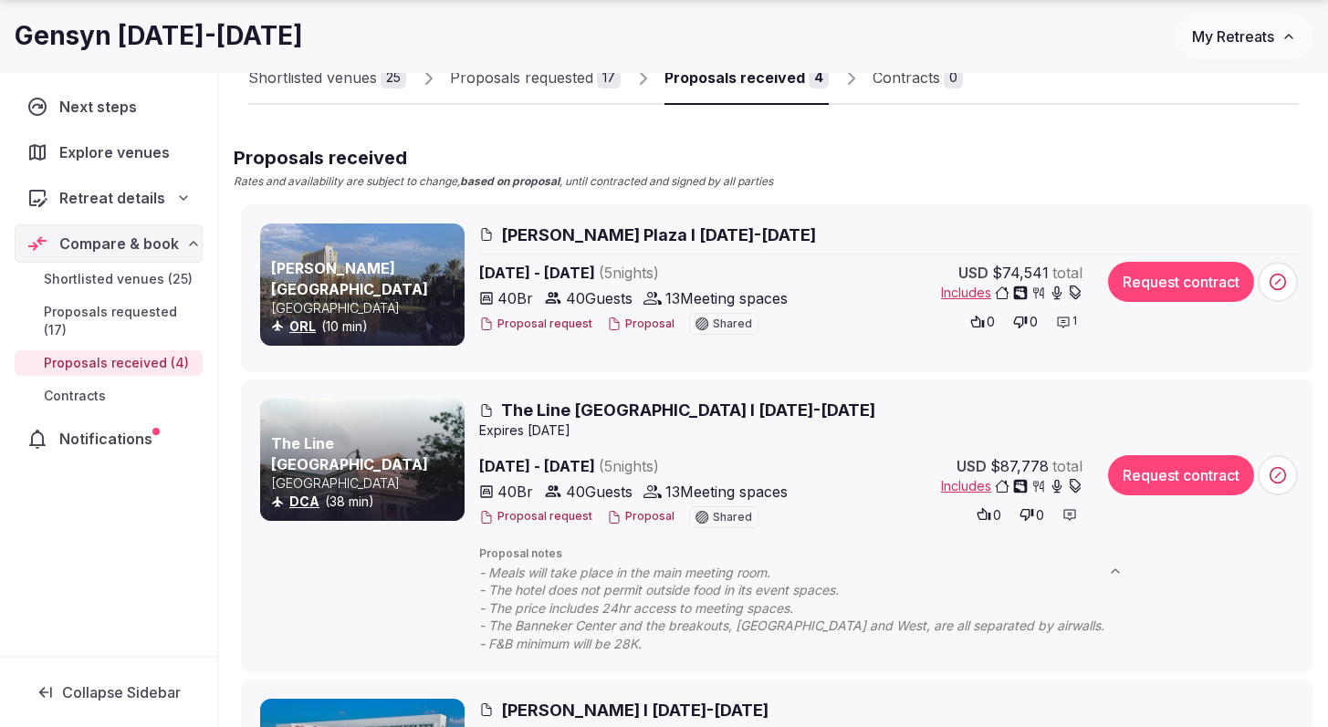
click at [591, 410] on span "The Line [GEOGRAPHIC_DATA] I [DATE]-[DATE]" at bounding box center [688, 410] width 374 height 23
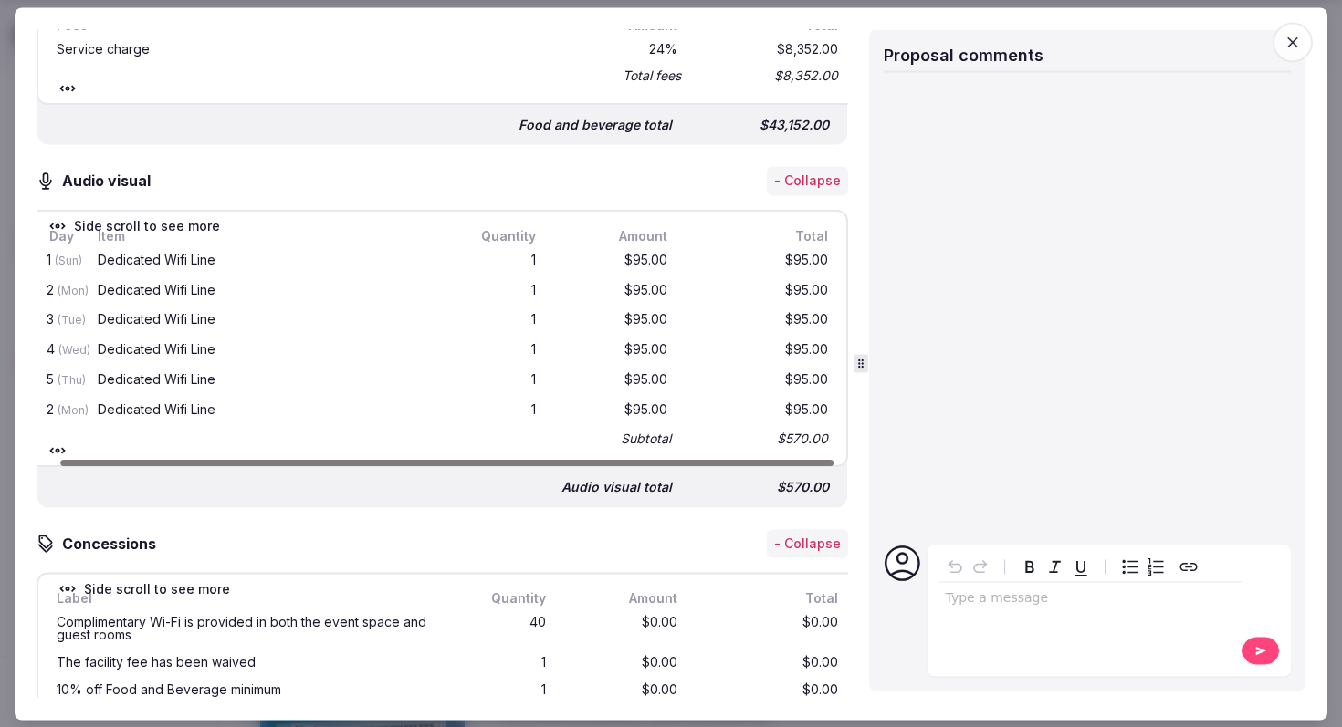
scroll to position [0, 0]
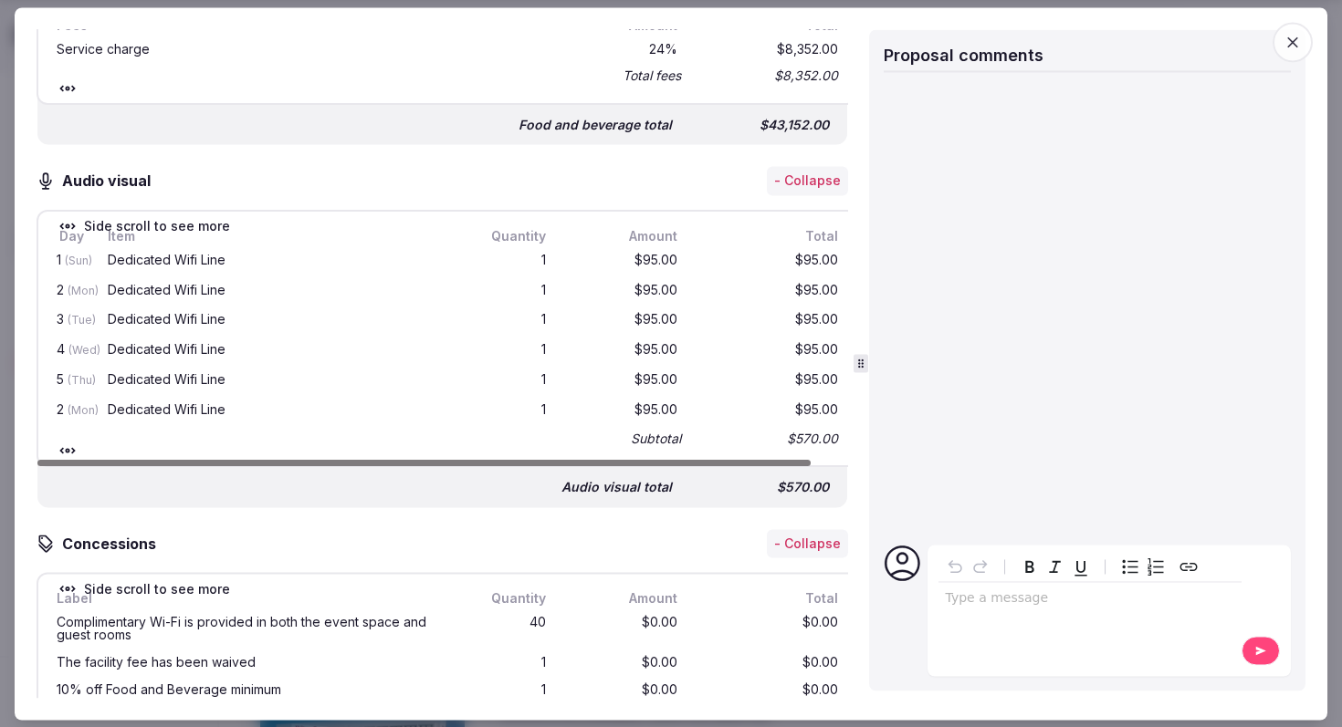
drag, startPoint x: 675, startPoint y: 461, endPoint x: 563, endPoint y: 458, distance: 111.4
click at [563, 461] on div at bounding box center [423, 464] width 773 height 6
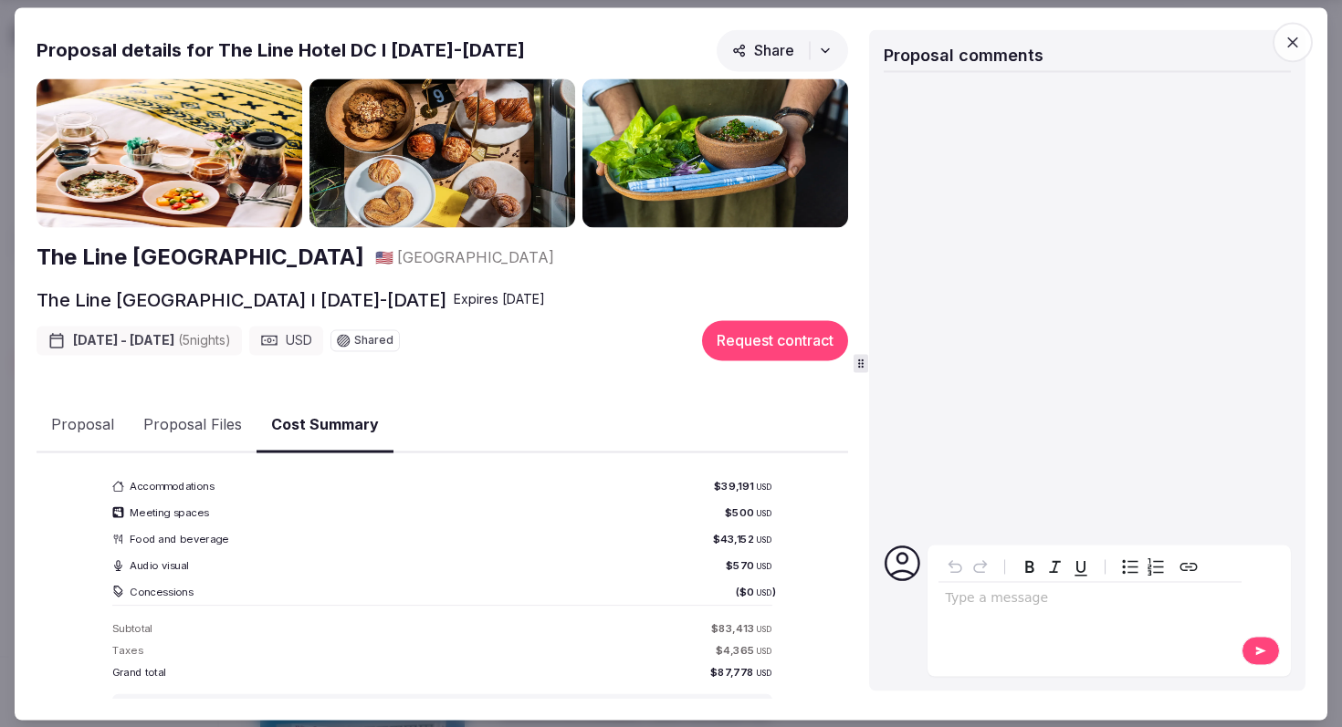
click at [332, 410] on button "Cost Summary" at bounding box center [324, 426] width 137 height 54
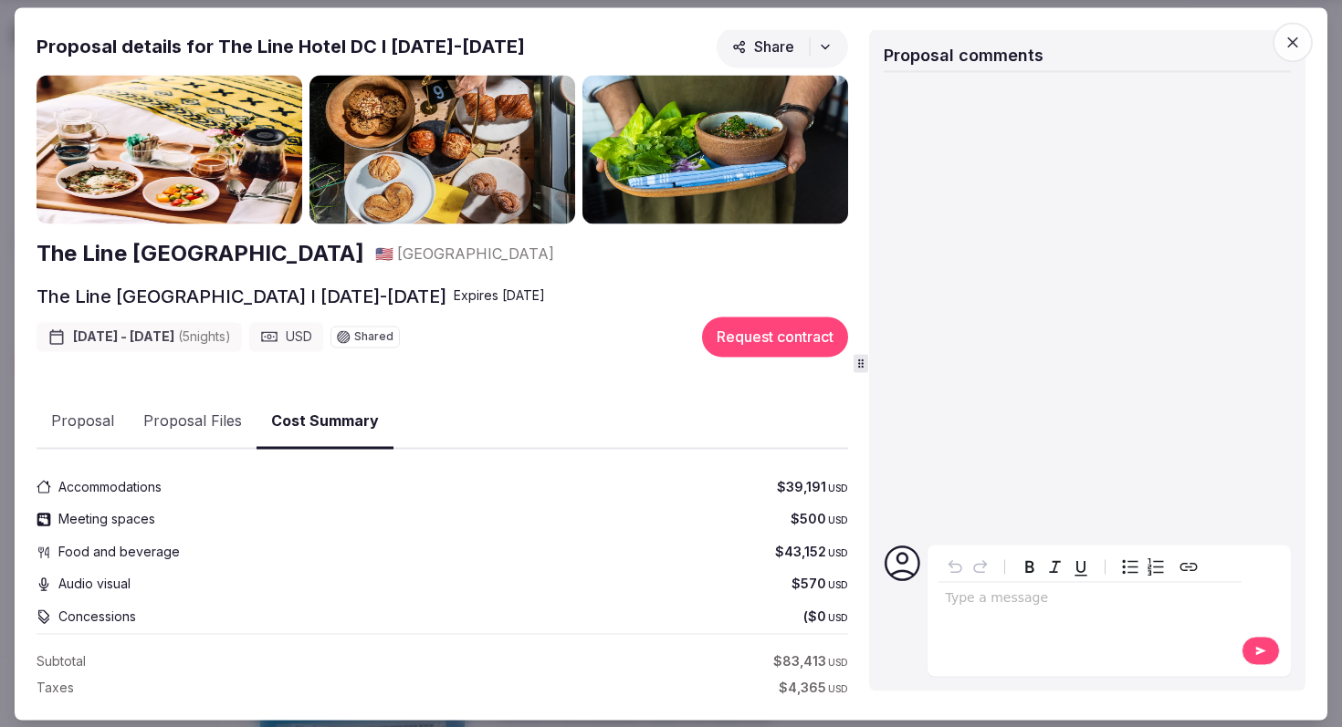
scroll to position [214, 0]
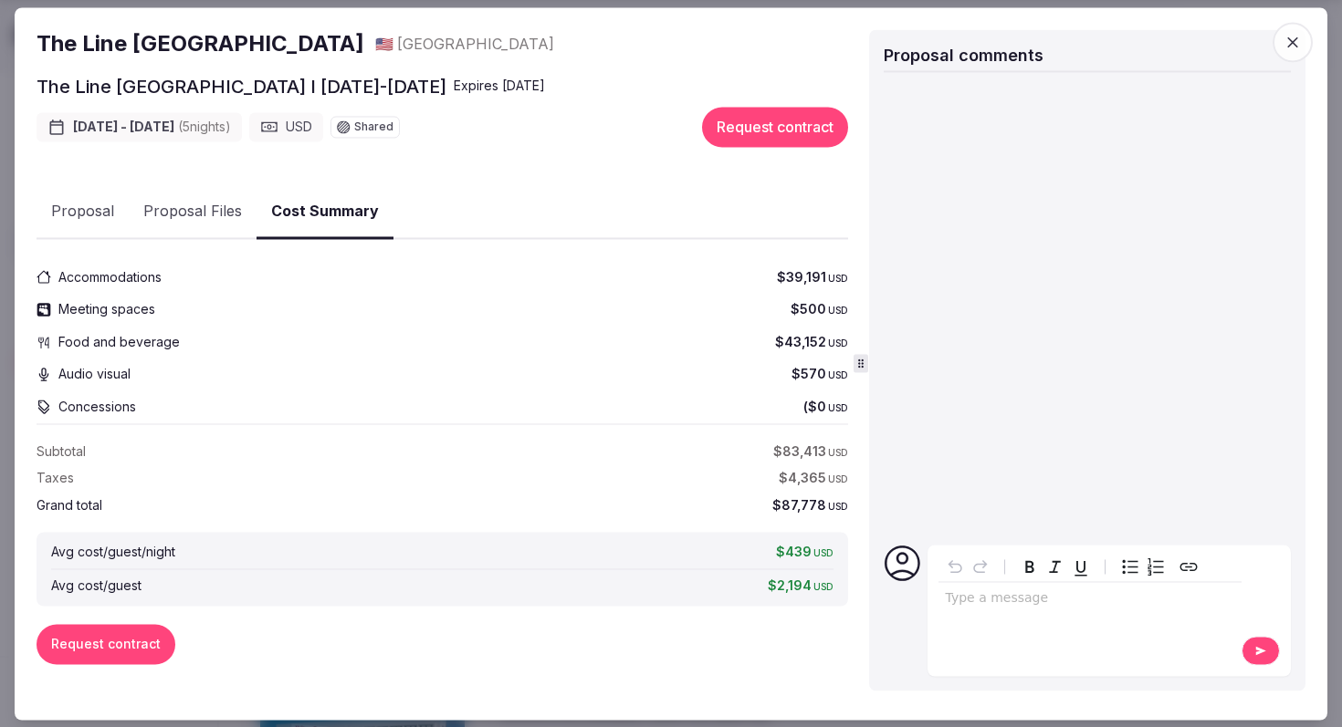
click at [105, 204] on button "Proposal" at bounding box center [83, 212] width 92 height 53
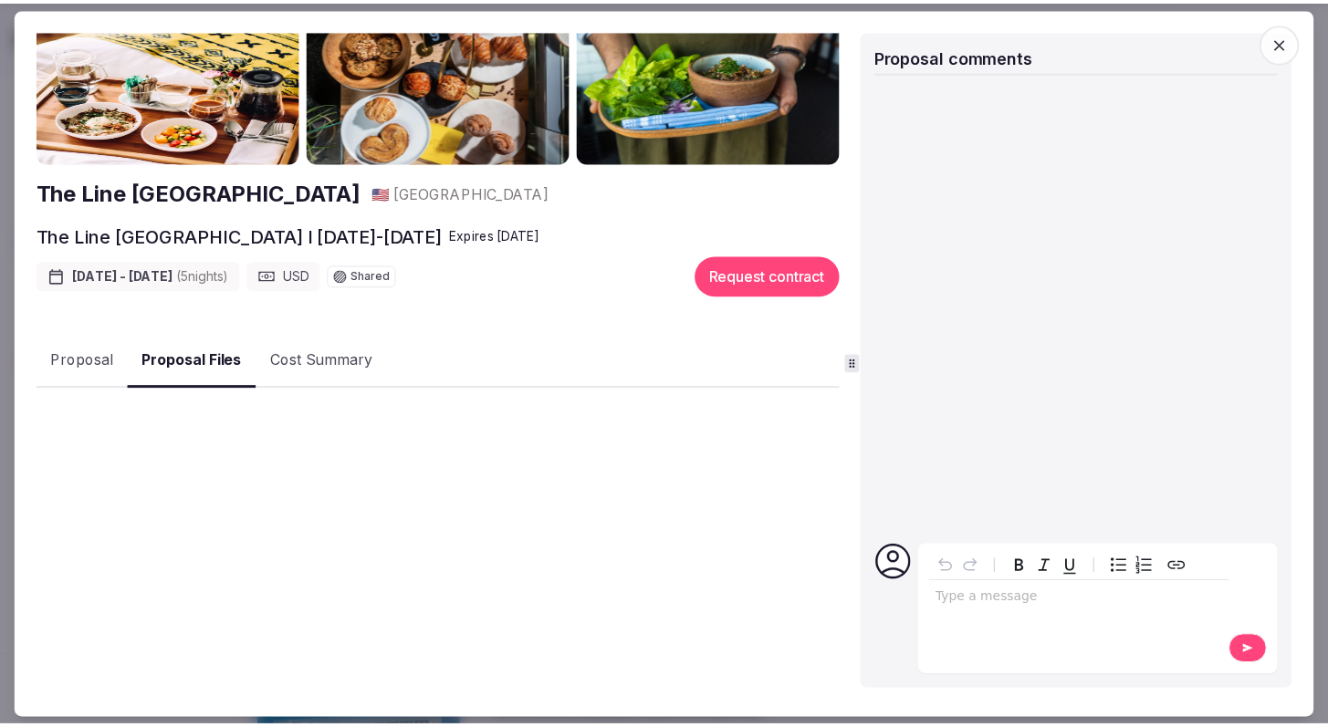
scroll to position [65, 0]
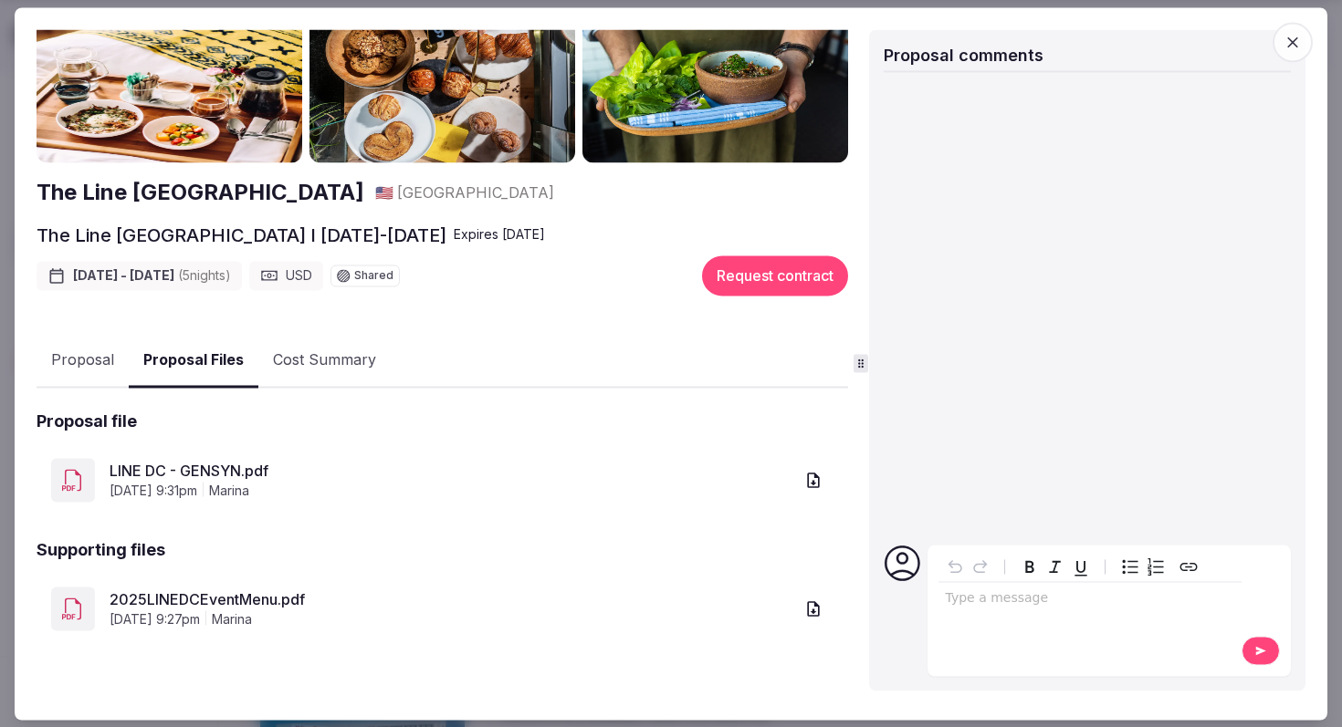
click at [219, 474] on link "LINE DC - GENSYN.pdf" at bounding box center [452, 472] width 684 height 22
click at [1289, 42] on icon "button" at bounding box center [1292, 42] width 18 height 18
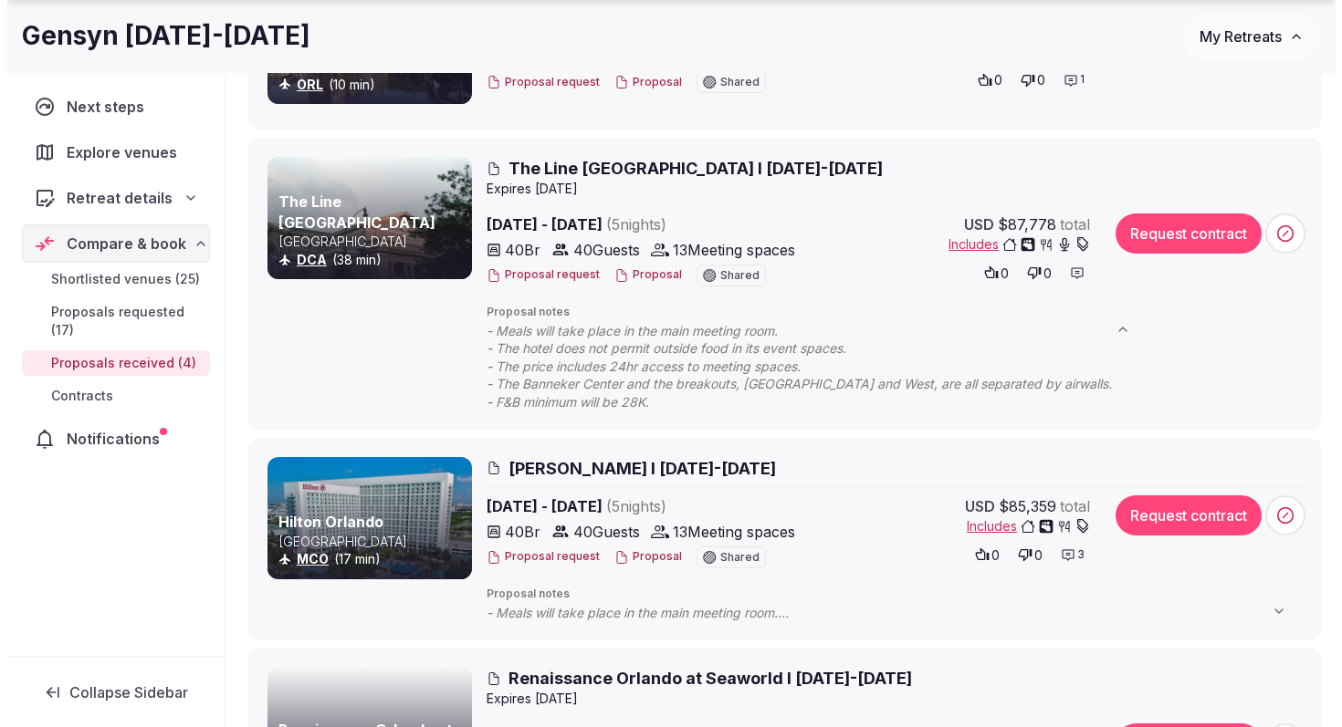
scroll to position [386, 0]
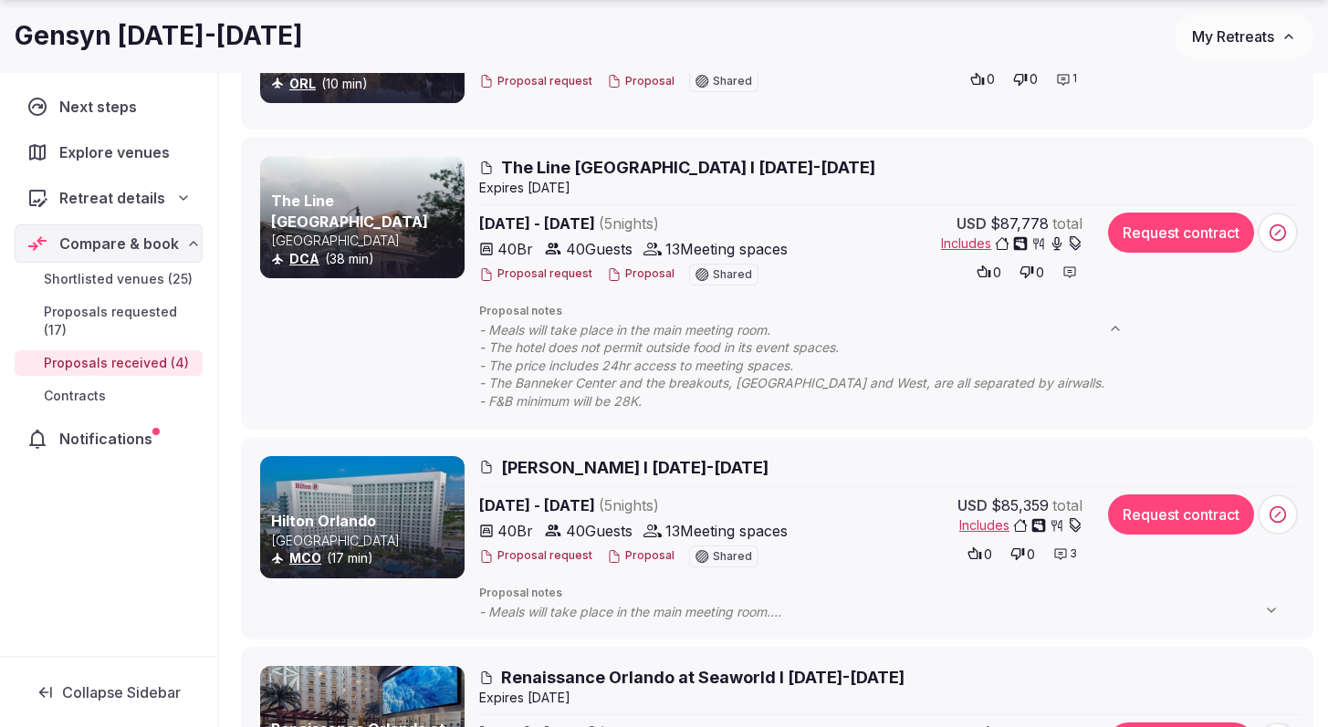
click at [586, 466] on span "[PERSON_NAME] I [DATE]-[DATE]" at bounding box center [634, 467] width 267 height 23
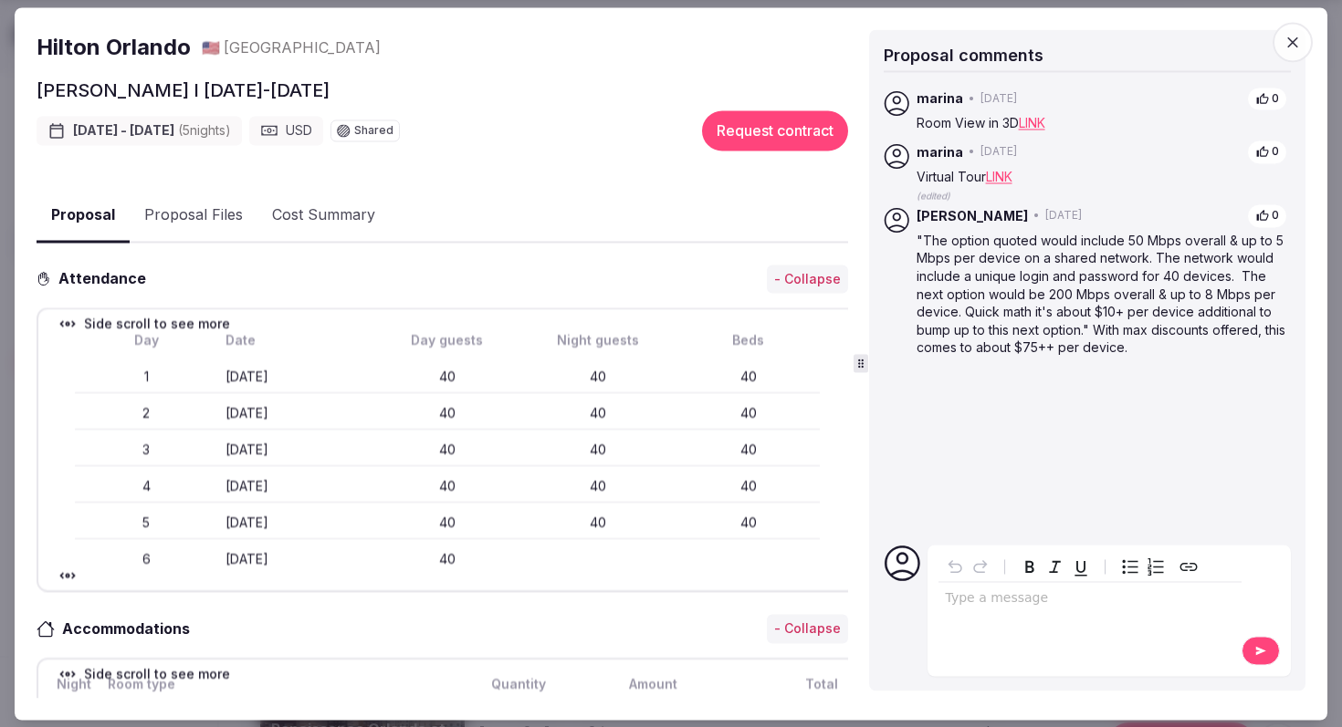
scroll to position [0, 0]
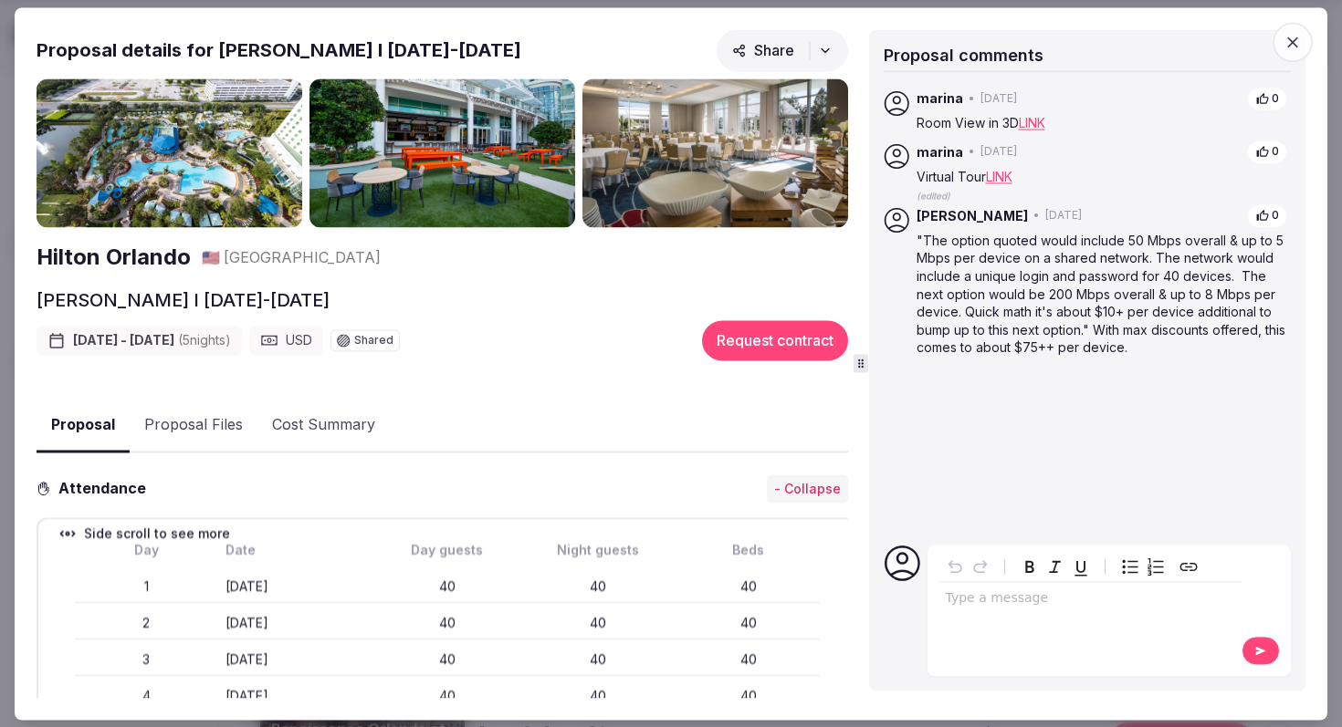
click at [206, 420] on button "Proposal Files" at bounding box center [194, 426] width 128 height 53
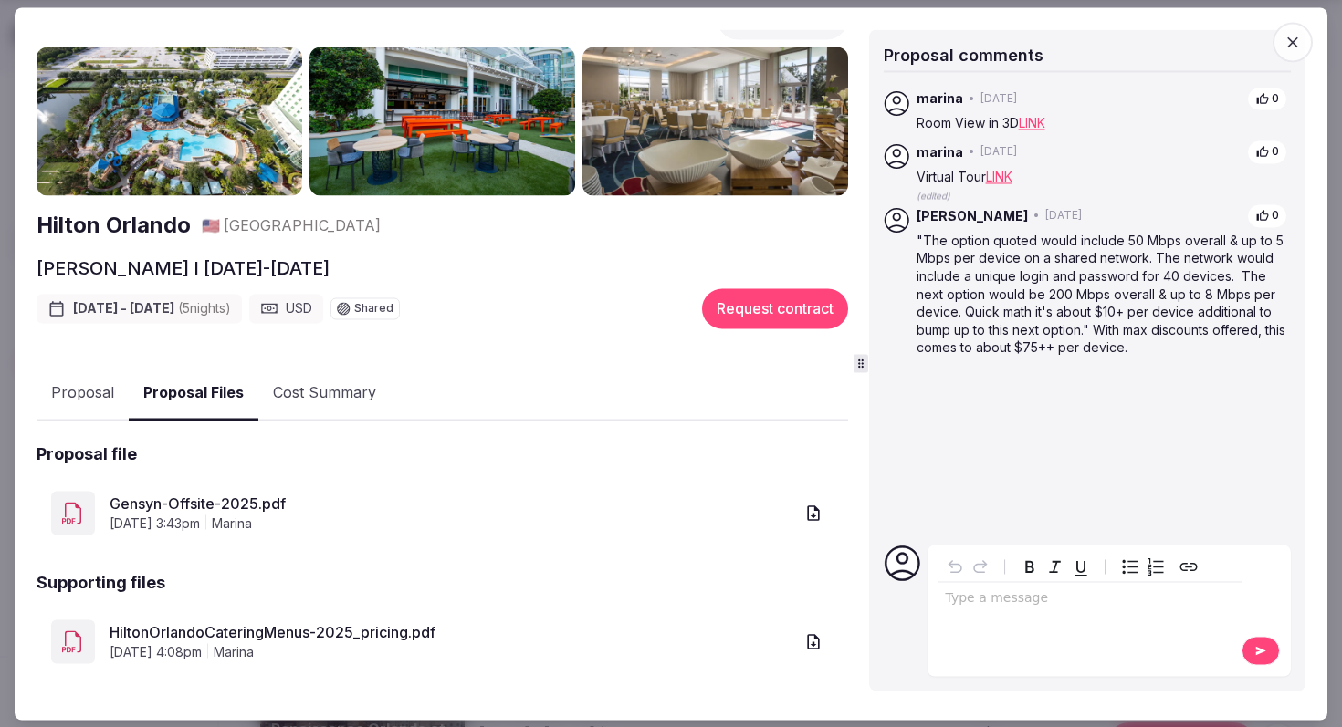
scroll to position [65, 0]
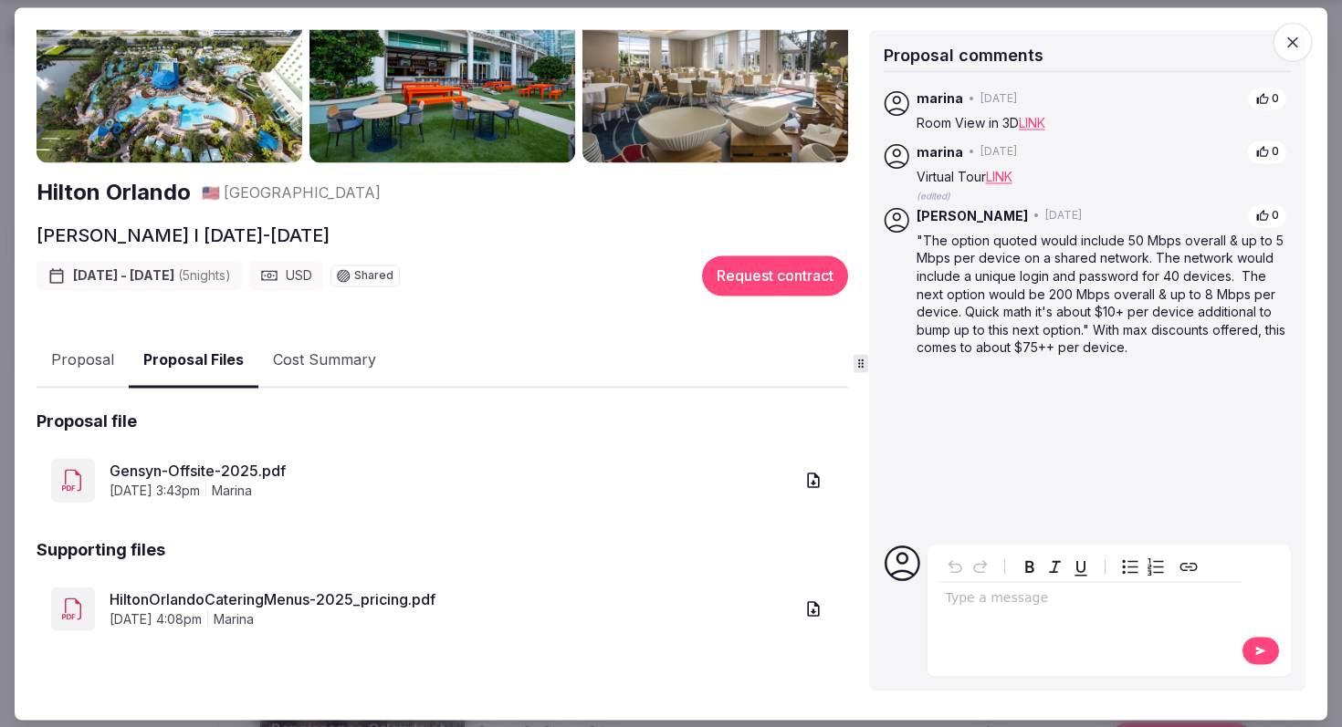
click at [258, 595] on link "HiltonOrlandoCateringMenus-2025_pricing.pdf" at bounding box center [452, 601] width 684 height 22
click at [1126, 277] on p ""The option quoted would include 50 Mbps overall & up to 5 Mbps per device on a…" at bounding box center [1101, 294] width 371 height 125
click at [1067, 343] on p ""The option quoted would include 50 Mbps overall & up to 5 Mbps per device on a…" at bounding box center [1101, 294] width 371 height 125
click at [1223, 296] on p ""The option quoted would include 50 Mbps overall & up to 5 Mbps per device on a…" at bounding box center [1101, 294] width 371 height 125
click at [65, 353] on button "Proposal" at bounding box center [83, 361] width 92 height 53
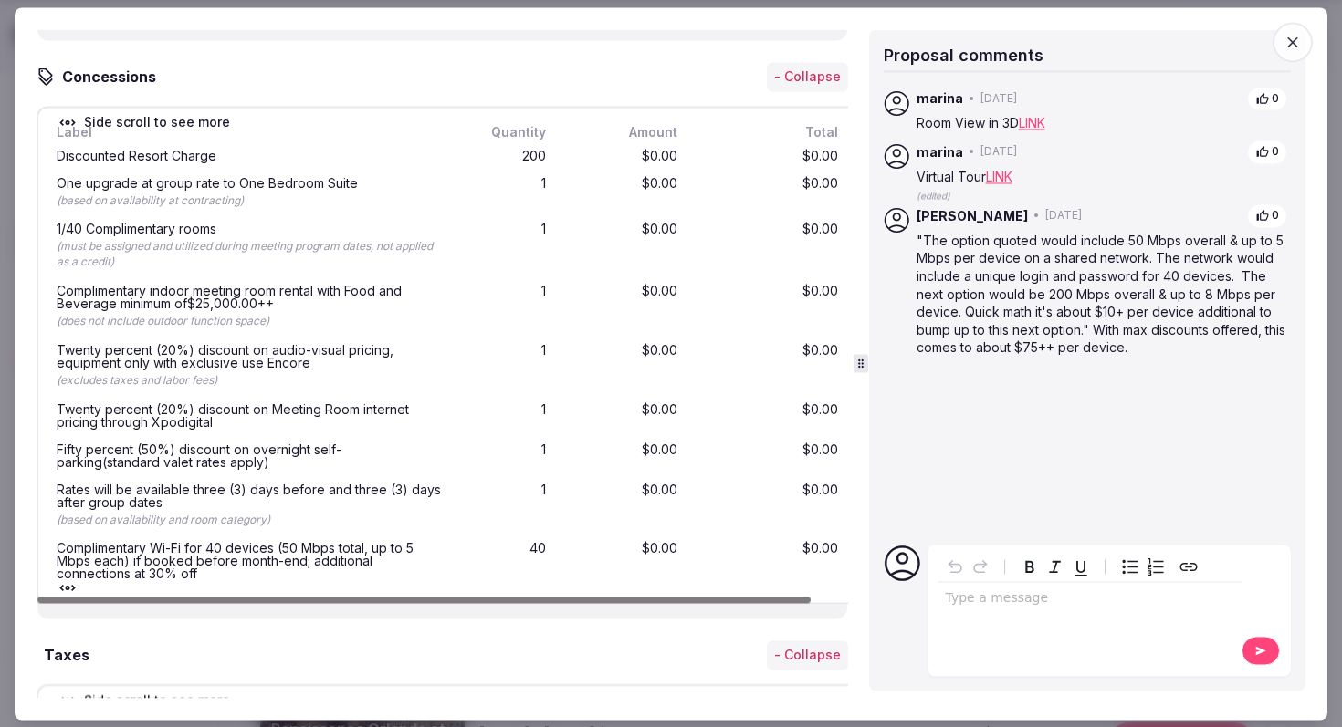
scroll to position [2767, 0]
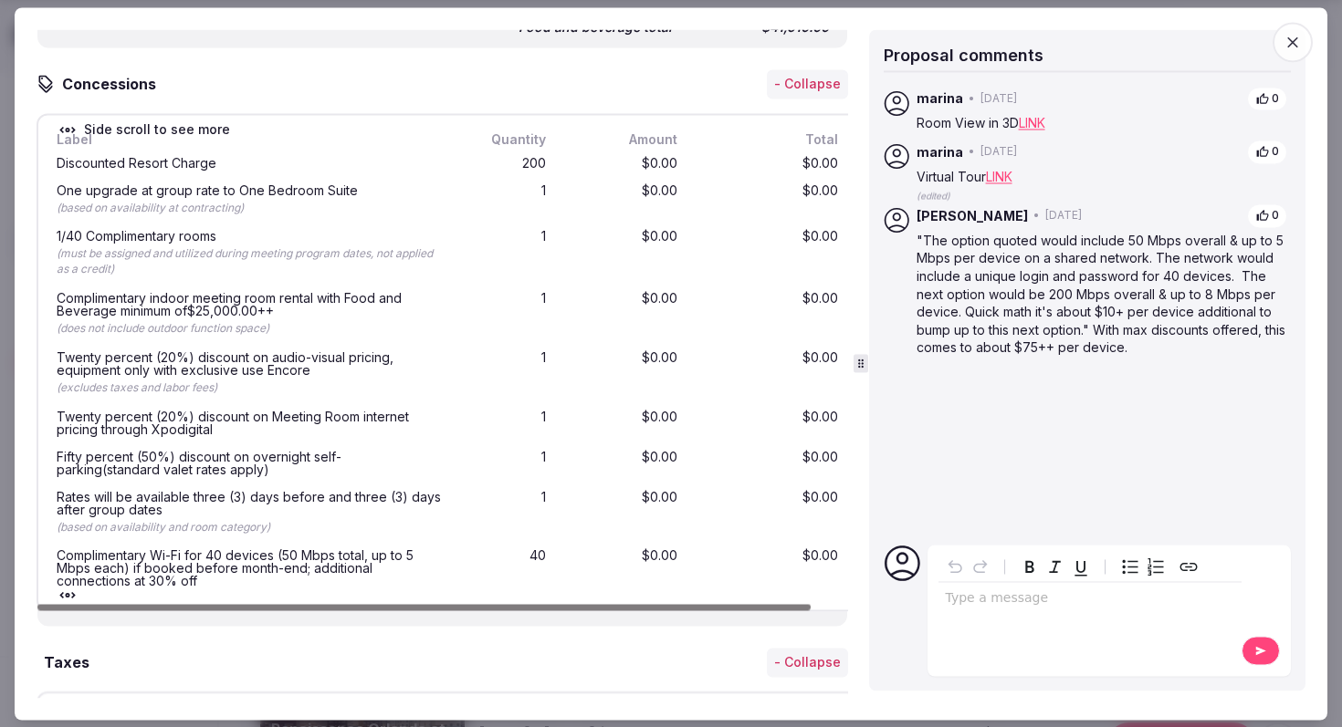
click at [167, 193] on div "One upgrade at group rate to One Bedroom Suite" at bounding box center [250, 190] width 387 height 13
click at [164, 297] on div "Complimentary indoor meeting room rental with Food and Beverage minimum of$25,0…" at bounding box center [250, 305] width 387 height 26
click at [1286, 37] on icon "button" at bounding box center [1292, 42] width 18 height 18
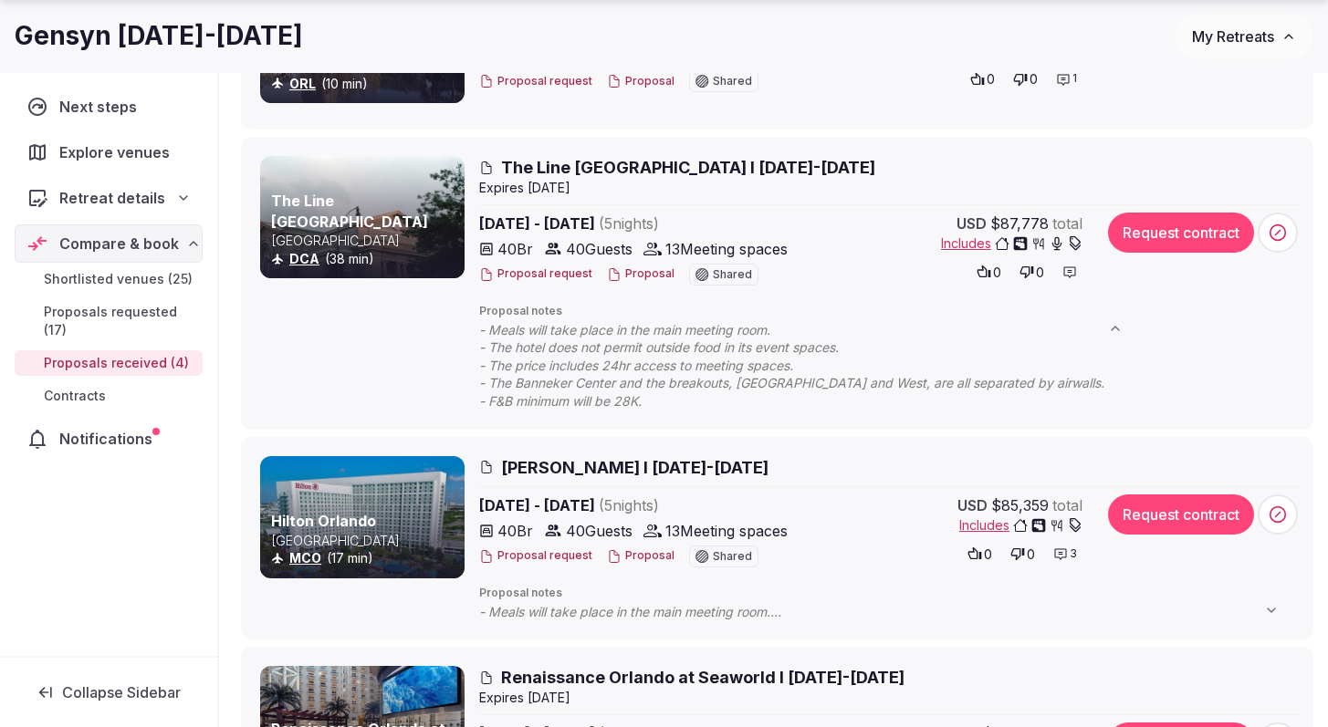
click at [638, 162] on span "The Line [GEOGRAPHIC_DATA] I [DATE]-[DATE]" at bounding box center [688, 167] width 374 height 23
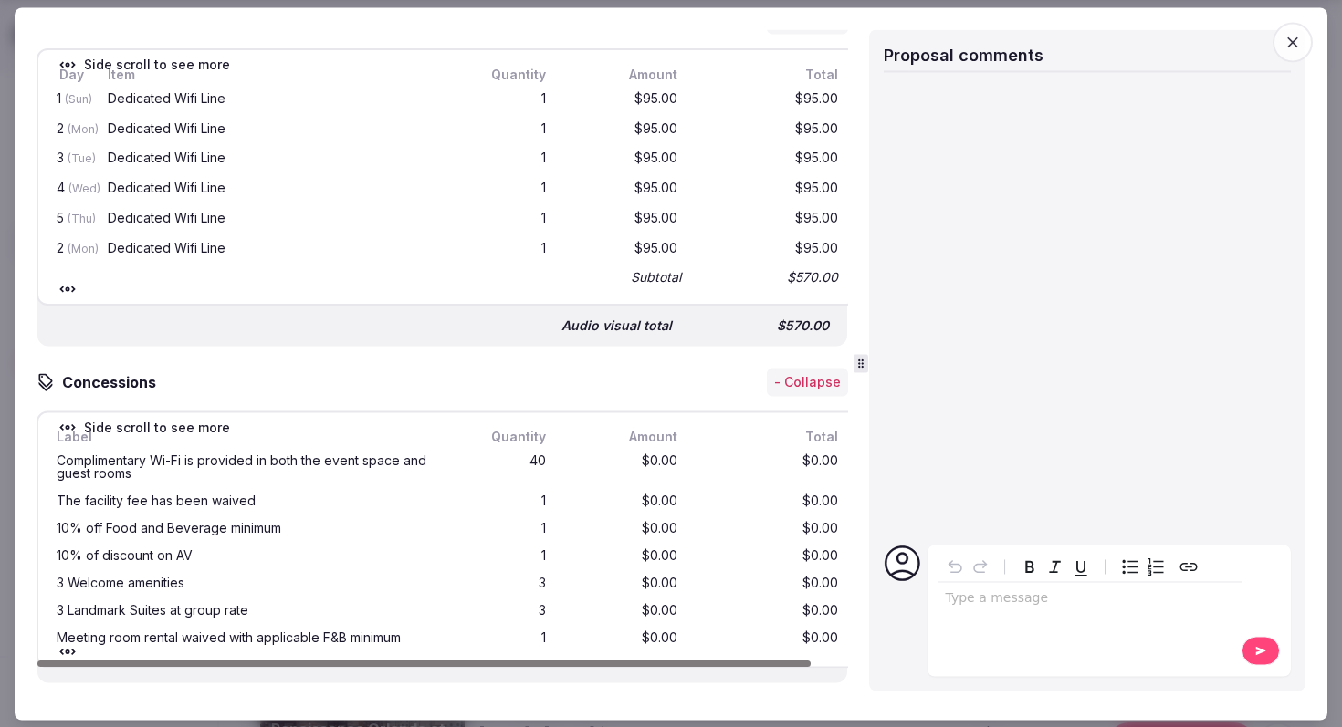
scroll to position [2488, 0]
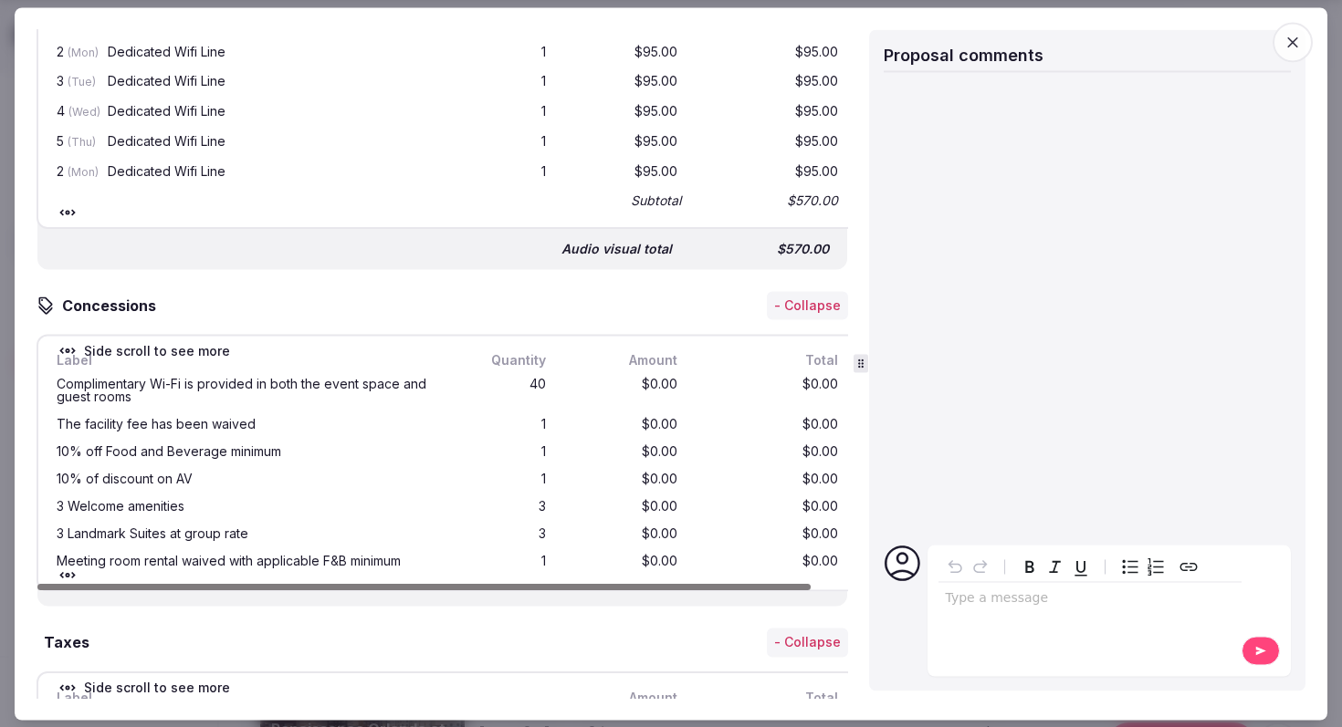
click at [226, 446] on div "10% off Food and Beverage minimum" at bounding box center [250, 452] width 387 height 13
click at [190, 474] on div "10% of discount on AV" at bounding box center [250, 480] width 387 height 13
click at [175, 513] on div "3 Welcome amenities" at bounding box center [250, 507] width 394 height 20
